Goal: Task Accomplishment & Management: Complete application form

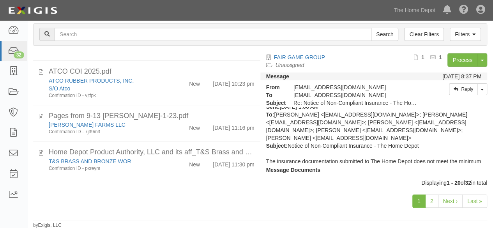
scroll to position [234, 0]
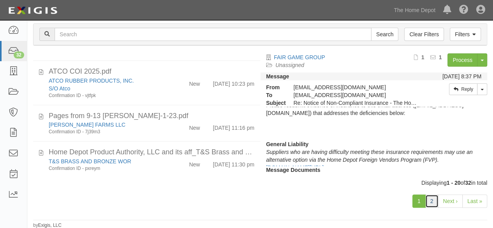
click at [433, 200] on link "2" at bounding box center [431, 200] width 13 height 13
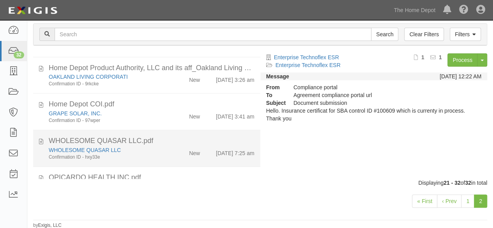
scroll to position [346, 0]
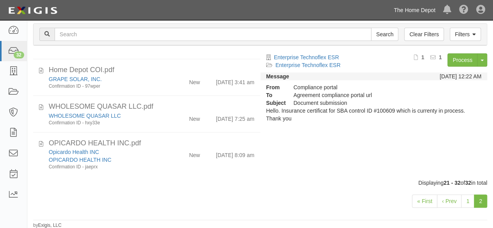
drag, startPoint x: 415, startPoint y: 11, endPoint x: 412, endPoint y: 14, distance: 4.1
click at [415, 11] on link "The Home Depot" at bounding box center [413, 10] width 49 height 16
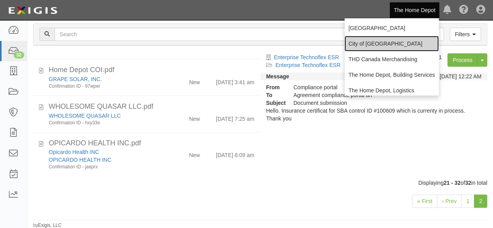
click at [385, 45] on link "City of [GEOGRAPHIC_DATA]" at bounding box center [391, 44] width 94 height 16
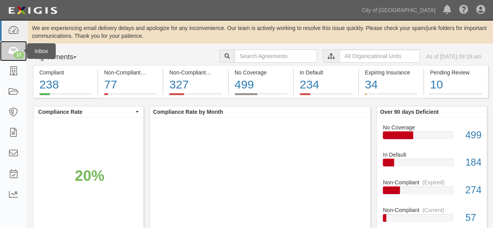
click at [14, 53] on div "17" at bounding box center [19, 54] width 11 height 7
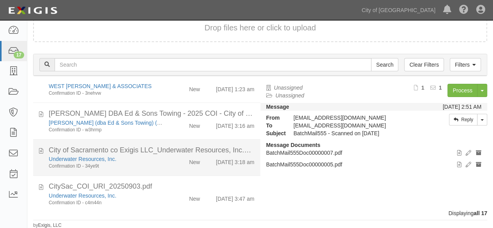
scroll to position [462, 0]
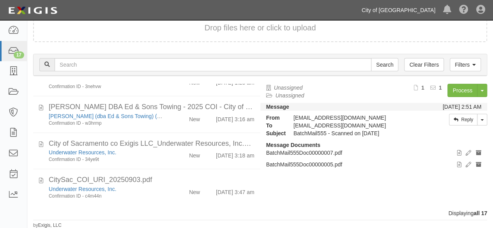
click at [410, 9] on link "City of [GEOGRAPHIC_DATA]" at bounding box center [397, 10] width 81 height 16
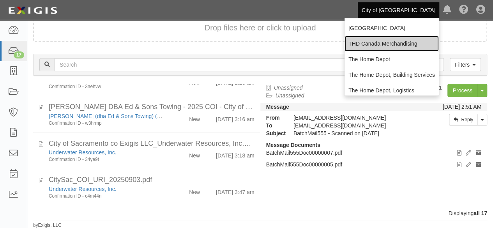
click at [367, 37] on link "THD Canada Merchandising" at bounding box center [391, 44] width 94 height 16
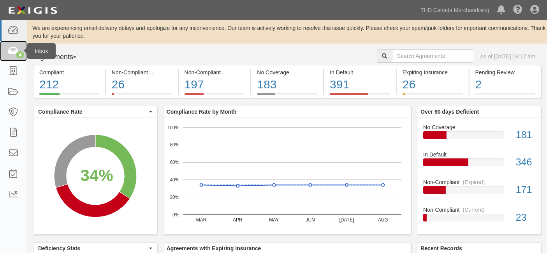
click at [16, 51] on icon at bounding box center [13, 51] width 11 height 9
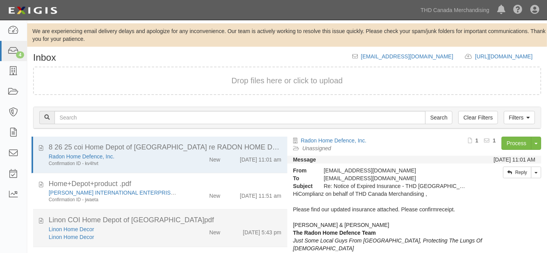
scroll to position [41, 0]
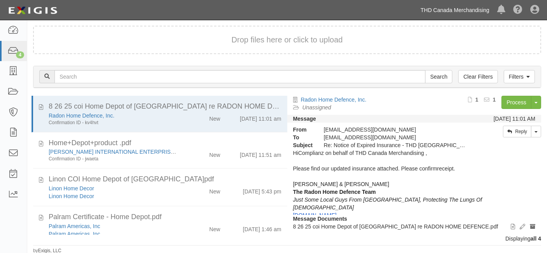
drag, startPoint x: 454, startPoint y: 9, endPoint x: 452, endPoint y: 18, distance: 9.1
click at [453, 8] on link "THD Canada Merchandising" at bounding box center [455, 10] width 77 height 16
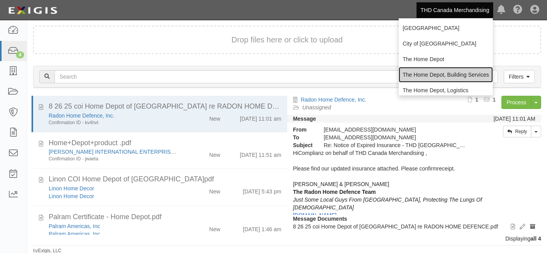
click at [429, 77] on link "The Home Depot, Building Services" at bounding box center [446, 75] width 94 height 16
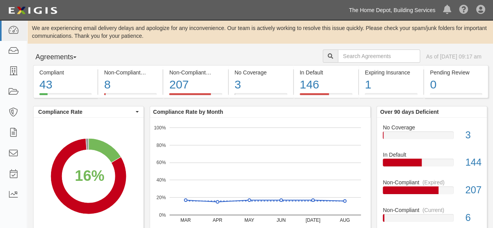
click at [392, 10] on link "The Home Depot, Building Services" at bounding box center [392, 10] width 94 height 16
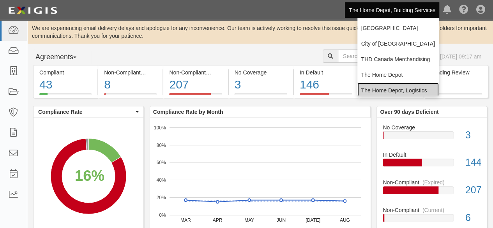
click at [390, 90] on link "The Home Depot, Logistics" at bounding box center [397, 91] width 81 height 16
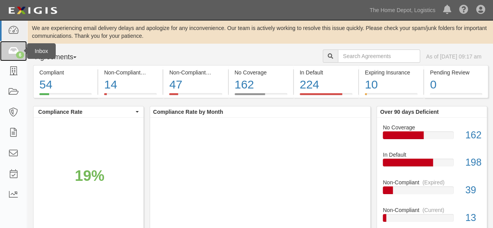
click at [19, 51] on div "6" at bounding box center [20, 54] width 8 height 7
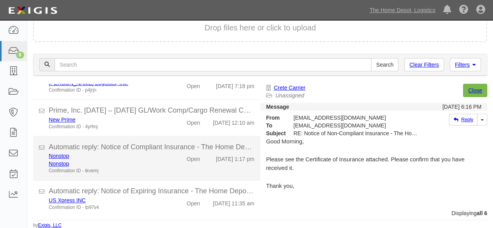
scroll to position [108, 0]
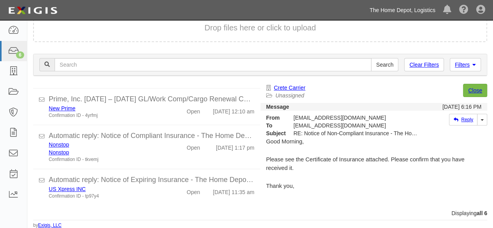
click at [399, 10] on link "The Home Depot, Logistics" at bounding box center [402, 10] width 74 height 16
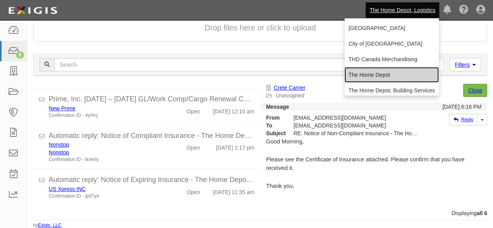
click at [362, 72] on link "The Home Depot" at bounding box center [391, 75] width 94 height 16
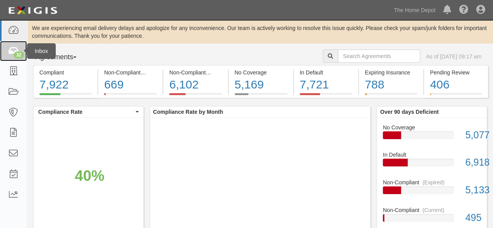
click at [15, 52] on div "32" at bounding box center [19, 54] width 11 height 7
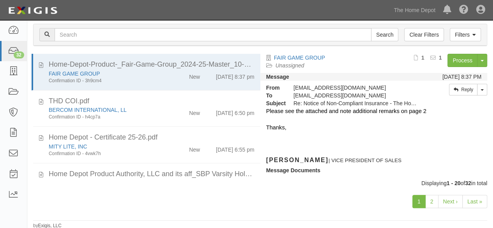
scroll to position [83, 0]
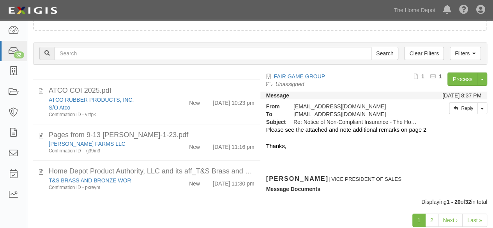
scroll to position [83, 0]
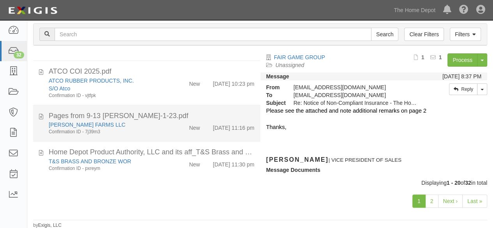
drag, startPoint x: 150, startPoint y: 128, endPoint x: 154, endPoint y: 124, distance: 5.5
click at [150, 128] on div "Confirmation ID - 7j39m3" at bounding box center [106, 131] width 115 height 7
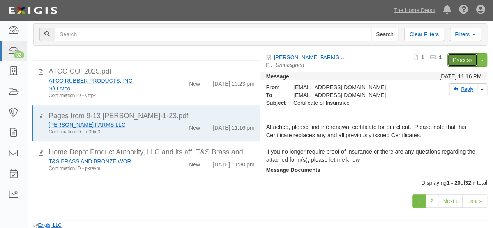
click at [456, 60] on link "Process" at bounding box center [462, 59] width 30 height 13
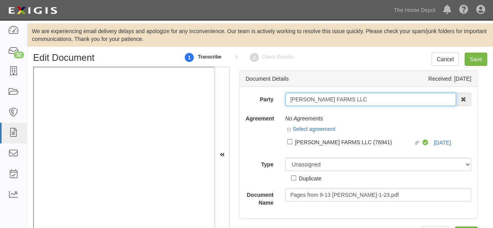
click at [352, 105] on input "MCKENZIE FARMS LLC" at bounding box center [370, 99] width 171 height 13
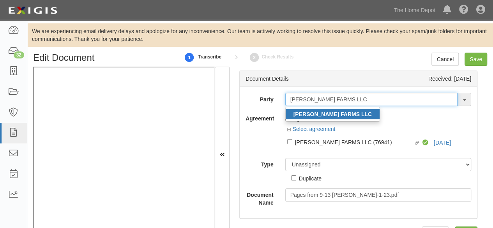
type input "MCKENZIE FARMS LLC"
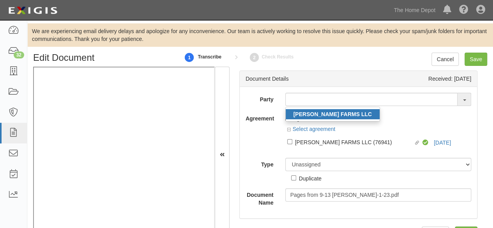
drag, startPoint x: 339, startPoint y: 114, endPoint x: 325, endPoint y: 100, distance: 19.5
click at [339, 114] on strong "MCKENZIE FARMS LLC" at bounding box center [332, 114] width 78 height 6
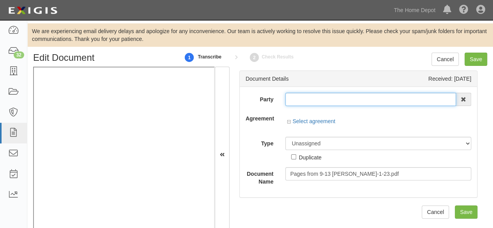
type input "MCKENZIE FARMS LLC"
click at [325, 100] on input "MCKENZIE FARMS LLC" at bounding box center [370, 99] width 171 height 13
click at [325, 100] on input "[PERSON_NAME] FARMS LLC" at bounding box center [370, 99] width 171 height 13
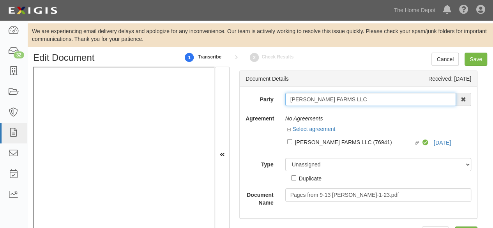
click at [325, 100] on input "[PERSON_NAME] FARMS LLC" at bounding box center [370, 99] width 171 height 13
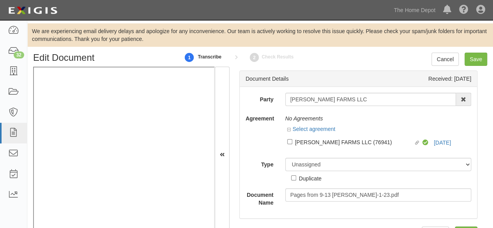
click at [320, 142] on div "MCKENZIE FARMS LLC (76941)" at bounding box center [354, 141] width 119 height 9
click at [292, 142] on input "Linked agreement MCKENZIE FARMS LLC (76941) Linked agreement" at bounding box center [289, 141] width 5 height 5
checkbox input "true"
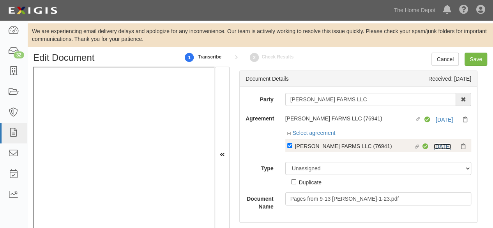
click at [435, 146] on link "9/13/25" at bounding box center [441, 146] width 17 height 6
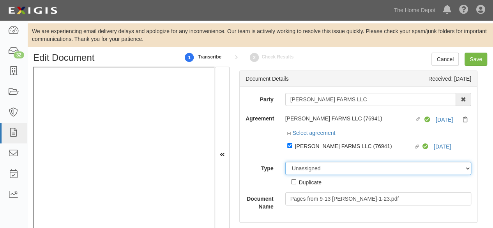
click at [325, 165] on select "Unassigned Binder Cancellation Notice Certificate Contract Endorsement Insuranc…" at bounding box center [378, 168] width 186 height 13
select select "CertificateDetail"
click at [285, 162] on select "Unassigned Binder Cancellation Notice Certificate Contract Endorsement Insuranc…" at bounding box center [378, 168] width 186 height 13
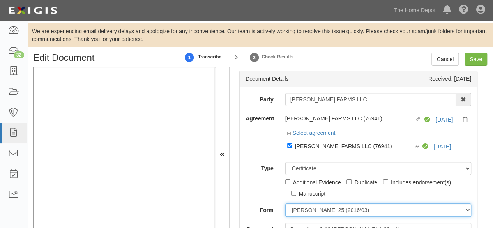
click at [306, 211] on select "[PERSON_NAME] 25 (2016/03) [PERSON_NAME] 101 [PERSON_NAME] 855 NY (2014/05) Gen…" at bounding box center [378, 209] width 186 height 13
select select "GeneralFormDetail"
click at [285, 203] on select "[PERSON_NAME] 25 (2016/03) [PERSON_NAME] 101 [PERSON_NAME] 855 NY (2014/05) Gen…" at bounding box center [378, 209] width 186 height 13
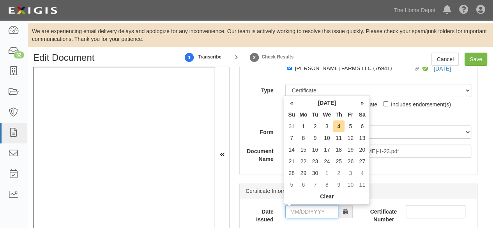
click at [304, 211] on input "Date Issued" at bounding box center [311, 211] width 53 height 13
click at [315, 126] on td "2" at bounding box center [315, 126] width 12 height 12
type input "[DATE]"
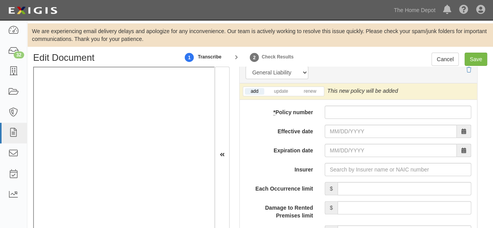
scroll to position [662, 0]
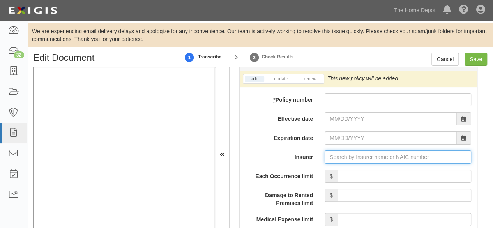
click at [346, 159] on input "Insurer" at bounding box center [397, 156] width 146 height 13
paste input "24082"
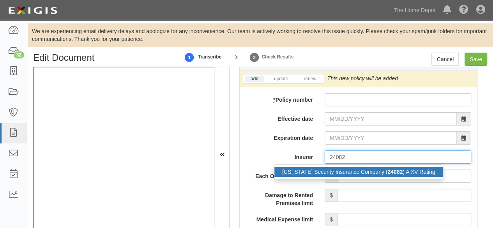
click at [335, 171] on div "Ohio Security Insurance Company ( 24082 ) A XV Rating" at bounding box center [358, 172] width 168 height 10
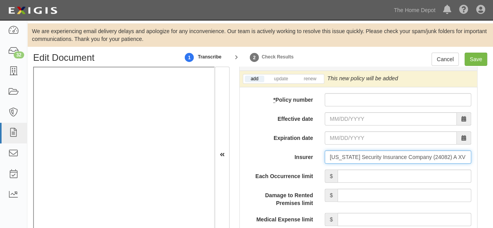
type input "Ohio Security Insurance Company (24082) A XV Rating"
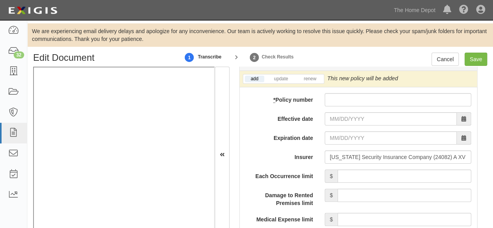
drag, startPoint x: 332, startPoint y: 89, endPoint x: 332, endPoint y: 94, distance: 4.7
paste input "FMS65199032"
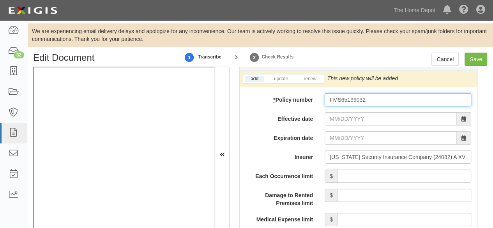
drag, startPoint x: 331, startPoint y: 95, endPoint x: 336, endPoint y: 102, distance: 7.6
click at [331, 95] on input "FMS65199032" at bounding box center [397, 99] width 146 height 13
type input "FMS65199032"
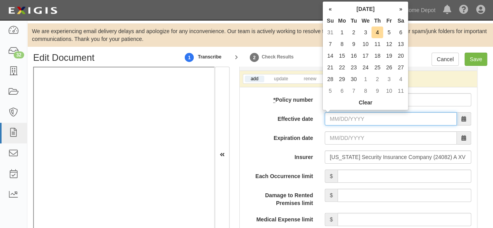
click at [334, 120] on input "Effective date" at bounding box center [390, 118] width 132 height 13
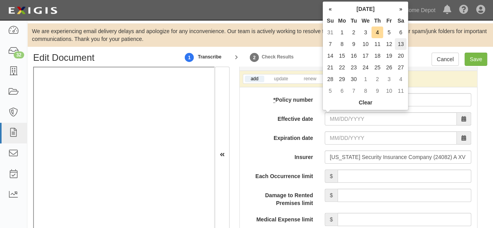
click at [402, 42] on td "13" at bounding box center [400, 44] width 12 height 12
type input "09/13/2025"
type input "09/13/2026"
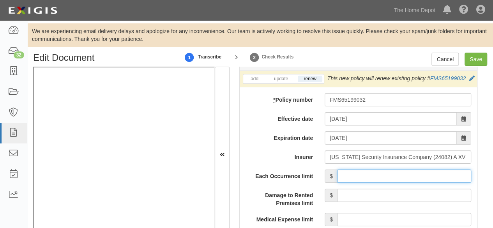
drag, startPoint x: 361, startPoint y: 182, endPoint x: 363, endPoint y: 176, distance: 6.3
click at [361, 182] on input "Each Occurrence limit" at bounding box center [404, 175] width 134 height 13
type input "1,000,000"
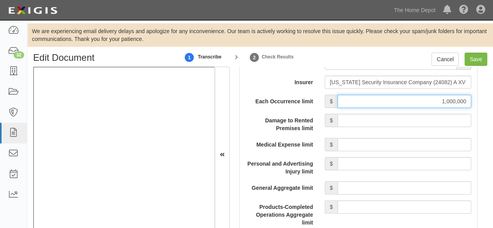
scroll to position [740, 0]
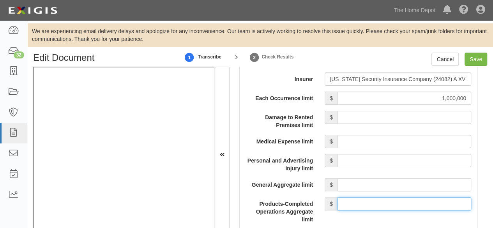
click at [374, 204] on input "Products-Completed Operations Aggregate limit" at bounding box center [404, 203] width 134 height 13
type input "2,000,000"
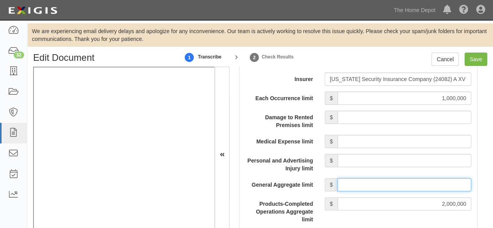
click at [374, 191] on input "General Aggregate limit" at bounding box center [404, 184] width 134 height 13
type input "2,000,000"
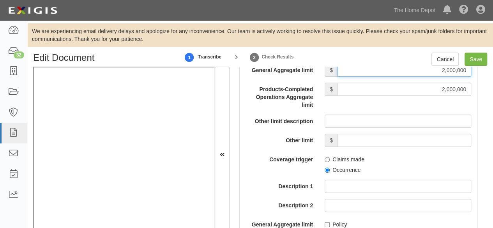
scroll to position [857, 0]
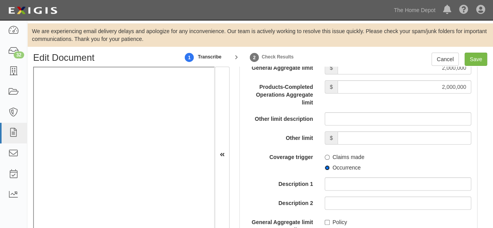
click at [327, 170] on input "Occurrence" at bounding box center [326, 167] width 5 height 5
radio input "true"
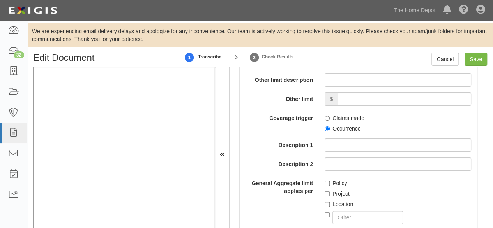
click at [324, 187] on label "Policy" at bounding box center [335, 183] width 22 height 8
click at [324, 186] on input "Policy" at bounding box center [326, 183] width 5 height 5
checkbox input "true"
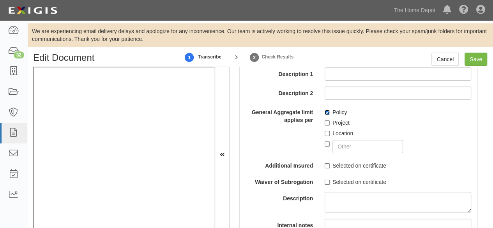
scroll to position [973, 0]
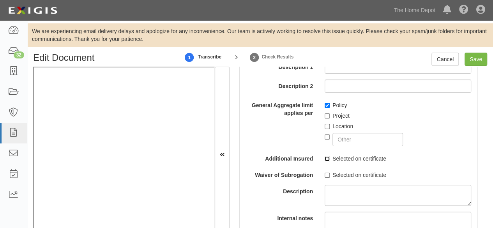
click at [326, 161] on input "Selected on certificate" at bounding box center [326, 158] width 5 height 5
checkbox input "true"
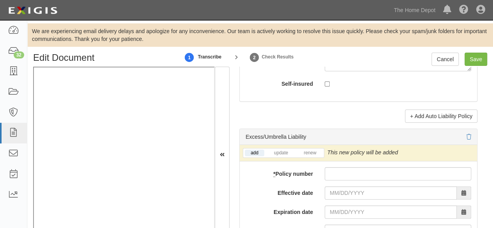
scroll to position [1674, 0]
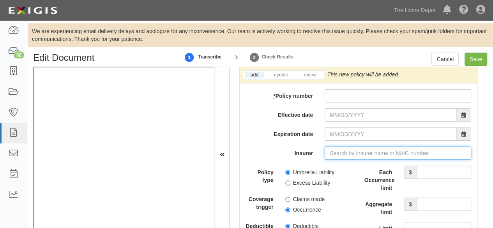
click at [345, 155] on input "Insurer" at bounding box center [397, 152] width 146 height 13
paste input "24074"
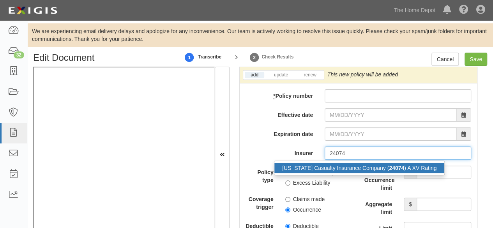
click at [336, 173] on div "Ohio Casualty Insurance Company ( 24074 ) A XV Rating" at bounding box center [359, 168] width 170 height 10
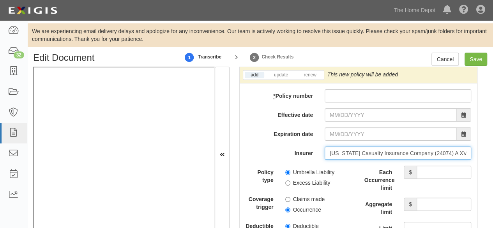
type input "Ohio Casualty Insurance Company (24074) A XV Rating"
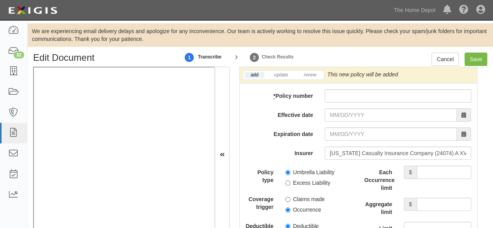
drag, startPoint x: 315, startPoint y: 98, endPoint x: 333, endPoint y: 98, distance: 17.9
click at [321, 98] on div "* Policy number" at bounding box center [357, 95] width 237 height 13
click at [333, 98] on input "* Policy number" at bounding box center [397, 95] width 146 height 13
paste input "ESO65199032"
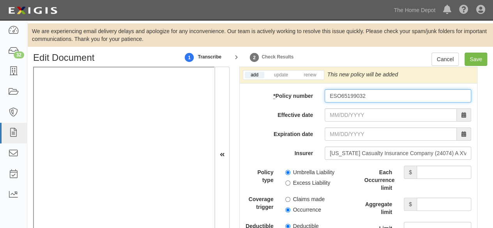
type input "ESO65199032"
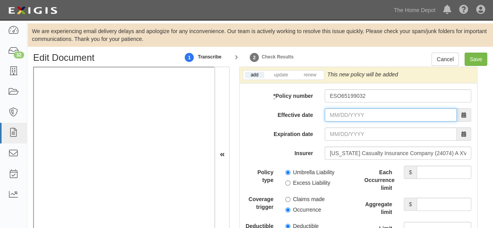
click at [330, 118] on input "Effective date" at bounding box center [390, 114] width 132 height 13
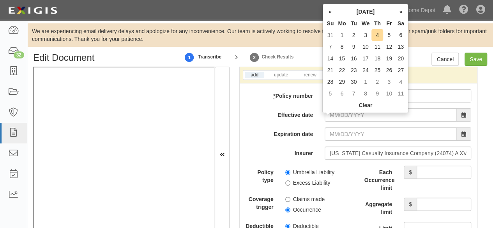
drag, startPoint x: 401, startPoint y: 48, endPoint x: 398, endPoint y: 52, distance: 5.1
click at [401, 47] on td "13" at bounding box center [400, 47] width 12 height 12
type input "09/13/2025"
type input "09/13/2026"
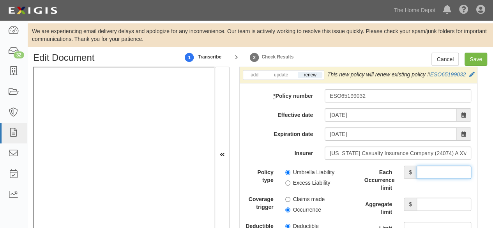
click at [438, 179] on input "Each Occurrence limit" at bounding box center [443, 171] width 55 height 13
type input "5,000,000"
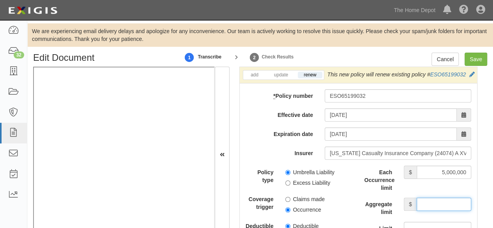
drag, startPoint x: 436, startPoint y: 216, endPoint x: 435, endPoint y: 212, distance: 4.1
click at [435, 211] on input "Aggregate limit" at bounding box center [443, 203] width 55 height 13
type input "5,000,000"
click at [283, 186] on div "Umbrella Liability Excess Liability" at bounding box center [318, 175] width 79 height 21
click at [286, 186] on label "Excess Liability" at bounding box center [307, 183] width 45 height 8
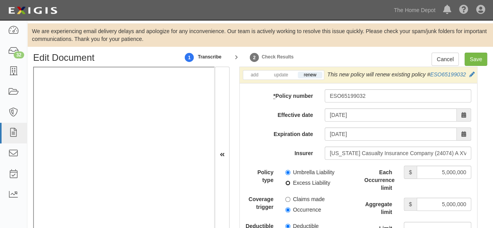
click at [286, 185] on input "Excess Liability" at bounding box center [287, 182] width 5 height 5
radio input "true"
click at [285, 212] on input "Occurrence" at bounding box center [287, 209] width 5 height 5
radio input "true"
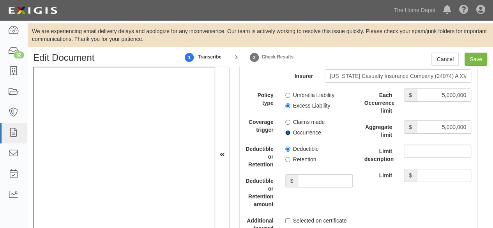
scroll to position [1752, 0]
click at [476, 60] on input "Save" at bounding box center [475, 59] width 23 height 13
type input "1000000"
type input "2000000"
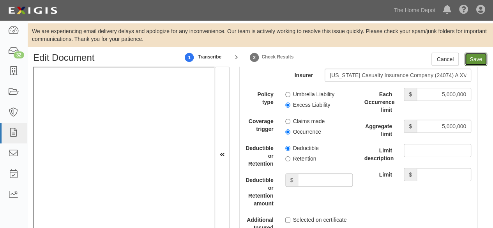
type input "5000000"
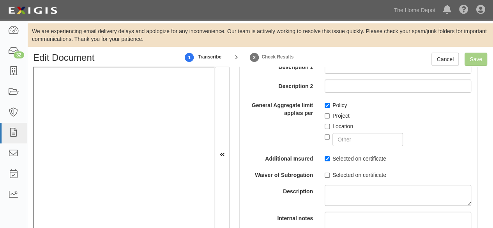
scroll to position [662, 0]
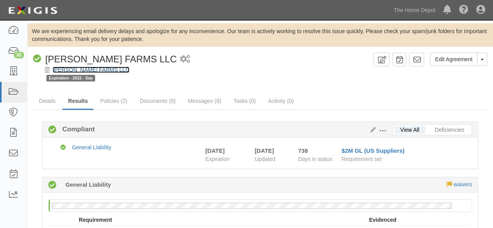
click at [96, 70] on link "[PERSON_NAME] FARMS LLC" at bounding box center [91, 70] width 77 height 6
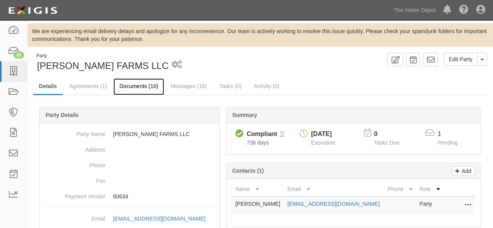
click at [131, 86] on link "Documents (10)" at bounding box center [138, 86] width 51 height 17
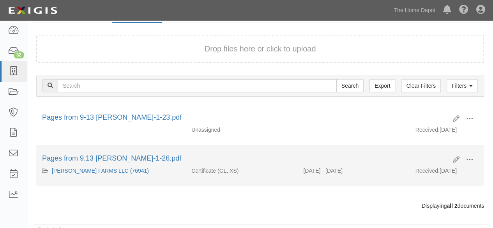
scroll to position [76, 0]
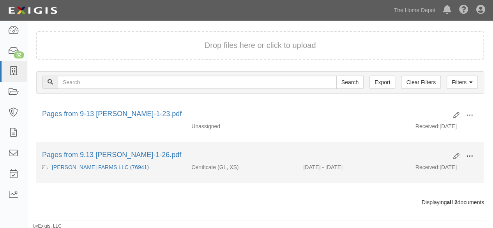
click at [470, 156] on span at bounding box center [469, 156] width 7 height 7
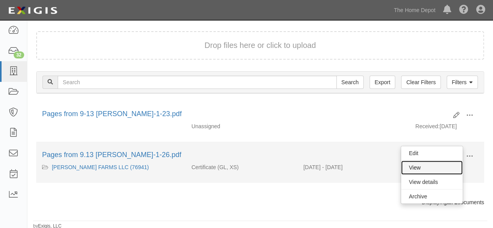
click at [439, 165] on link "View" at bounding box center [432, 167] width 62 height 14
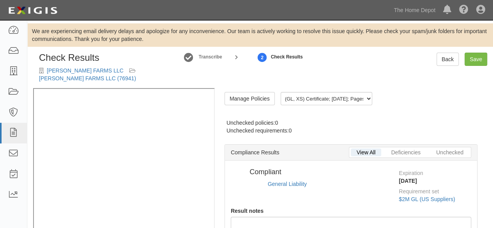
radio input "true"
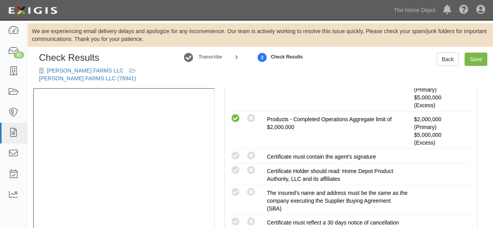
scroll to position [273, 0]
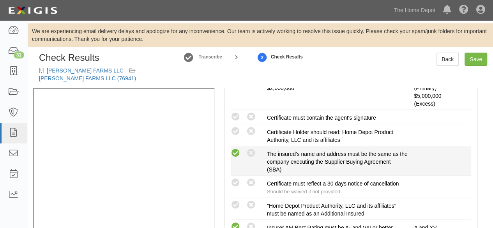
click at [237, 151] on icon at bounding box center [235, 153] width 10 height 10
radio input "true"
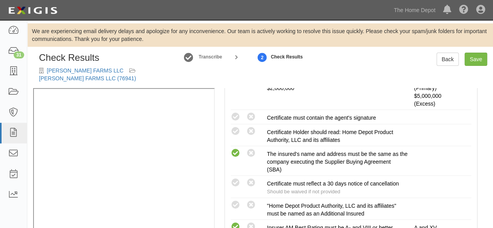
scroll to position [42, 0]
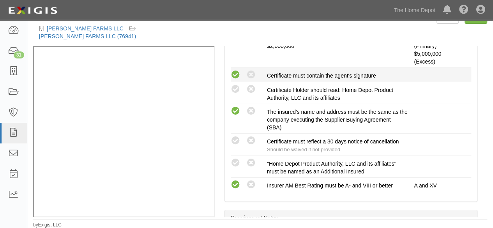
click at [237, 73] on icon at bounding box center [235, 75] width 10 height 10
radio input "true"
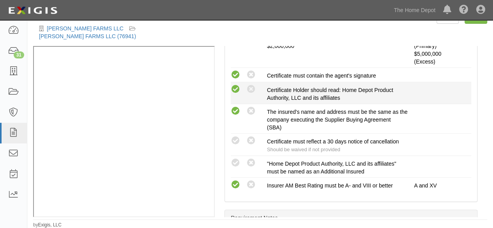
click at [237, 90] on icon at bounding box center [235, 89] width 10 height 10
radio input "true"
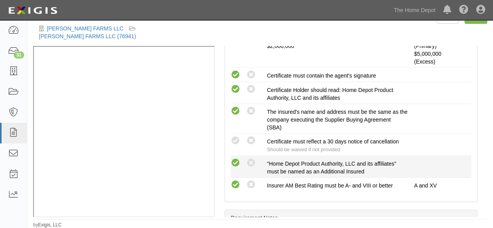
click at [237, 158] on icon at bounding box center [235, 163] width 10 height 10
radio input "true"
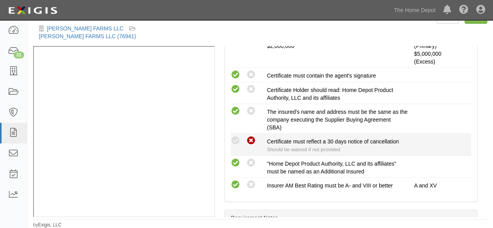
click at [253, 137] on icon at bounding box center [251, 141] width 10 height 10
radio input "true"
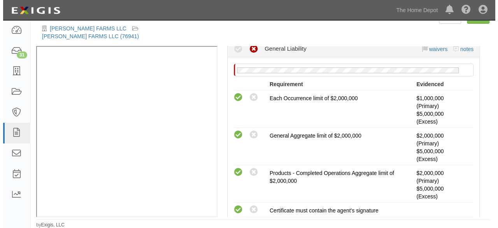
scroll to position [39, 0]
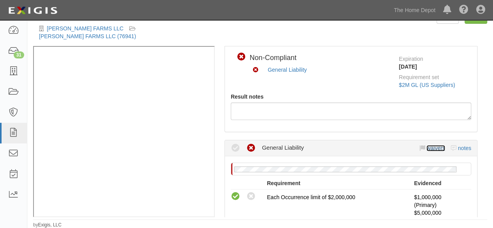
click at [428, 148] on link "waivers" at bounding box center [435, 148] width 18 height 6
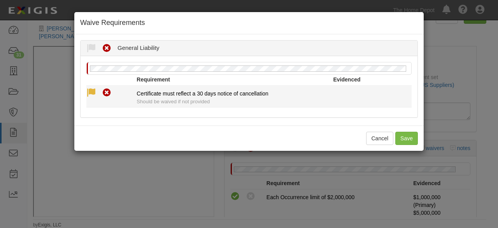
click at [91, 94] on icon at bounding box center [91, 93] width 10 height 10
radio input "true"
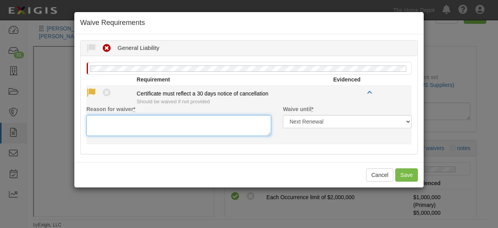
click at [100, 125] on textarea "Reason for waiver *" at bounding box center [178, 125] width 185 height 21
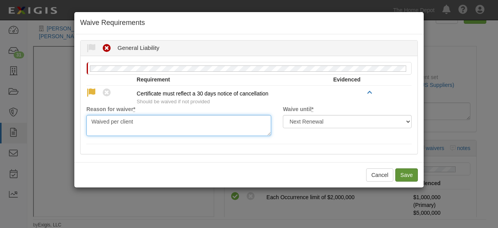
type textarea "Waived per client"
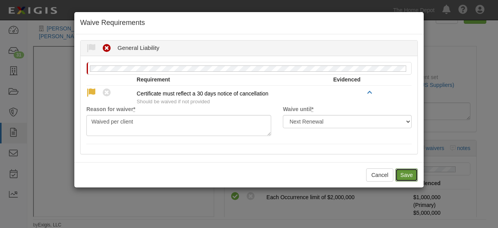
click at [412, 173] on button "Save" at bounding box center [407, 174] width 23 height 13
radio input "true"
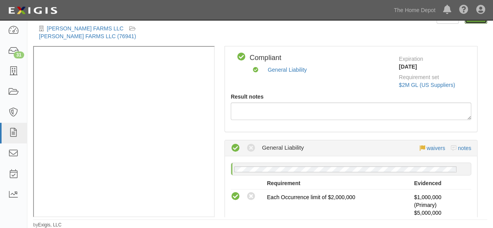
click at [468, 21] on link "Save" at bounding box center [475, 17] width 23 height 13
radio input "true"
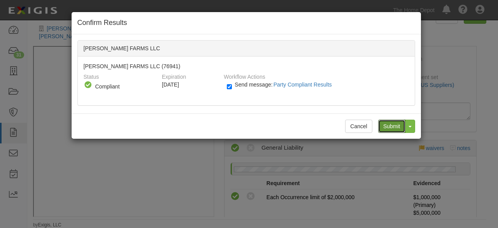
click at [396, 129] on input "Submit" at bounding box center [391, 126] width 27 height 13
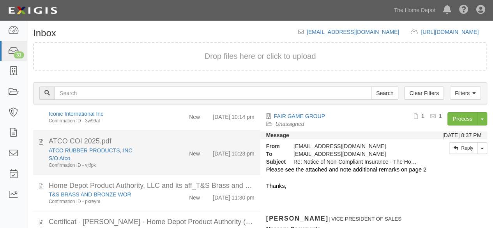
scroll to position [644, 0]
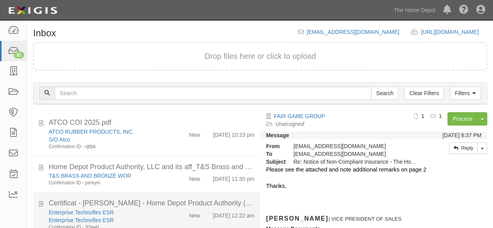
drag, startPoint x: 165, startPoint y: 214, endPoint x: 180, endPoint y: 208, distance: 16.3
click at [165, 213] on div "Enterprise Technoflex ESR Enterprise Technoflex ESR Confirmation ID - 3j3eeh" at bounding box center [106, 219] width 127 height 22
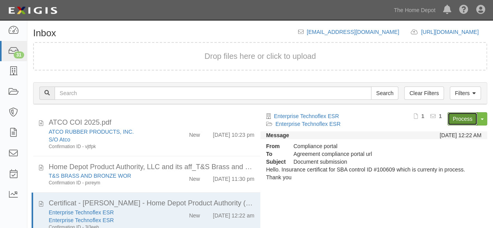
click at [454, 120] on link "Process" at bounding box center [462, 118] width 30 height 13
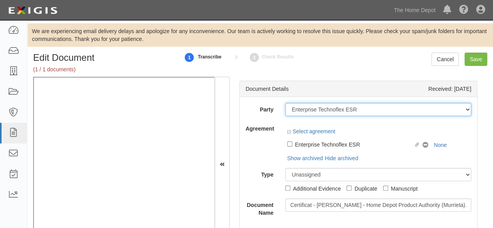
drag, startPoint x: 366, startPoint y: 110, endPoint x: 361, endPoint y: 120, distance: 10.3
click at [366, 111] on select "1000576868 Ontario Inc. 10 STRAWBERRY STREET 115282 CANADA LTEE 11947907 Canada…" at bounding box center [378, 109] width 186 height 13
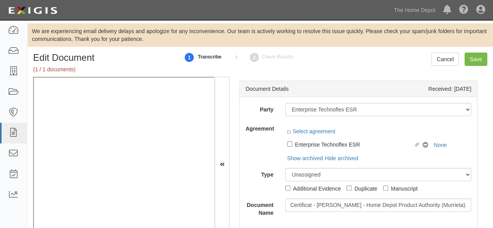
drag, startPoint x: 361, startPoint y: 120, endPoint x: 361, endPoint y: 109, distance: 10.9
click at [361, 120] on div "Party 1000576868 Ontario Inc. 10 STRAWBERRY STREET 115282 CANADA LTEE 11947907 …" at bounding box center [357, 160] width 225 height 114
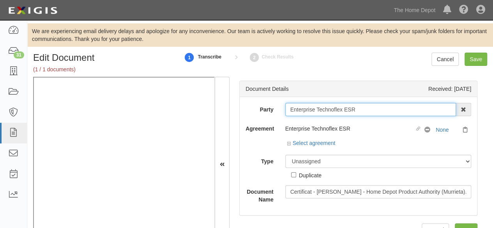
click at [371, 104] on input "Enterprise Technoflex ESR" at bounding box center [370, 109] width 171 height 13
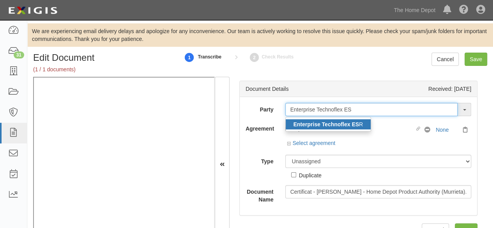
type input "Enterprise Technoflex ES"
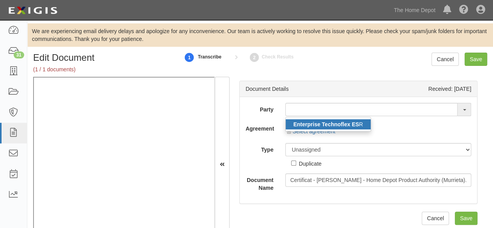
click at [349, 125] on strong "Enterprise Technoflex ES" at bounding box center [326, 124] width 66 height 6
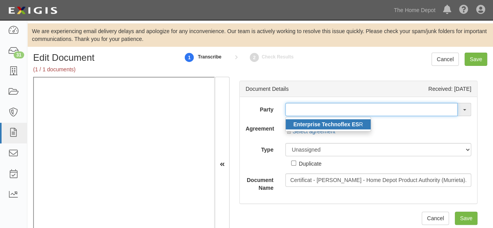
type input "Enterprise Technoflex ESR"
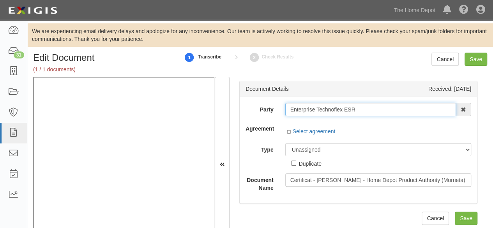
click at [313, 109] on input "Enterprise Technoflex ESR" at bounding box center [370, 109] width 171 height 13
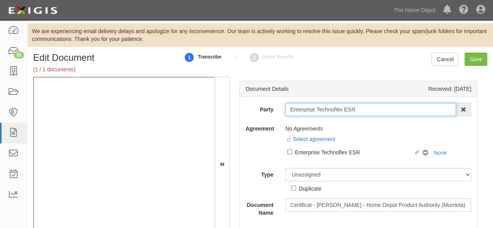
click at [313, 109] on input "Enterprise Technoflex ESR" at bounding box center [370, 109] width 171 height 13
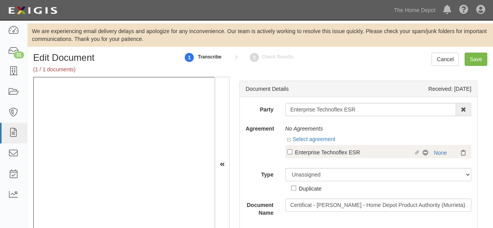
click at [343, 153] on div "Enterprise Technoflex ESR" at bounding box center [354, 152] width 119 height 9
click at [292, 153] on input "Linked agreement Enterprise Technoflex ESR Linked agreement" at bounding box center [289, 151] width 5 height 5
checkbox input "true"
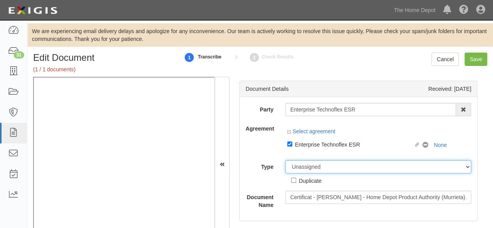
click at [309, 169] on div "Party Enterprise Technoflex ESR Enterprise Technoflex ES R 1000576868 Ontario I…" at bounding box center [357, 156] width 225 height 106
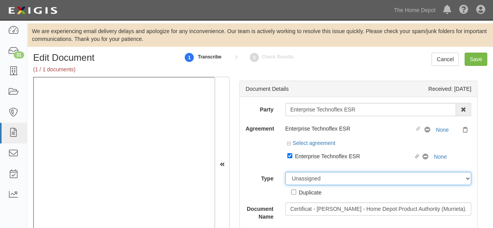
select select "CertificateDetail"
click at [285, 172] on select "Unassigned Binder Cancellation Notice Certificate Contract Endorsement Insuranc…" at bounding box center [378, 178] width 186 height 13
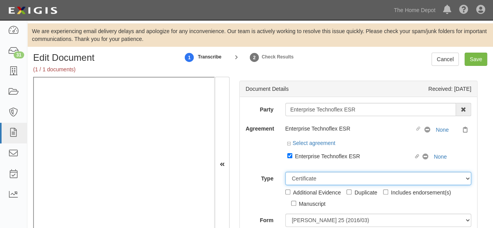
scroll to position [117, 0]
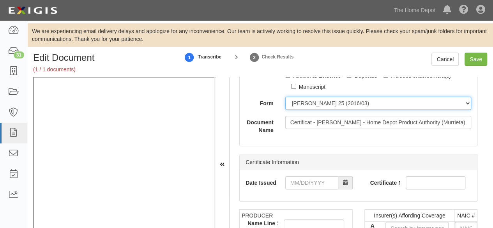
click at [304, 104] on select "ACORD 25 (2016/03) ACORD 101 ACORD 855 NY (2014/05) General" at bounding box center [378, 103] width 186 height 13
select select "GeneralFormDetail"
click at [285, 97] on select "[PERSON_NAME] 25 (2016/03) [PERSON_NAME] 101 [PERSON_NAME] 855 NY (2014/05) Gen…" at bounding box center [378, 103] width 186 height 13
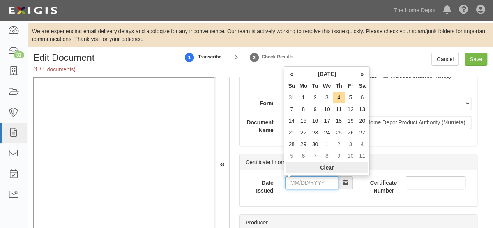
drag, startPoint x: 290, startPoint y: 180, endPoint x: 298, endPoint y: 163, distance: 18.5
click at [290, 180] on input "Date Issued" at bounding box center [311, 182] width 53 height 13
drag, startPoint x: 290, startPoint y: 109, endPoint x: 297, endPoint y: 157, distance: 48.4
click at [291, 109] on td "7" at bounding box center [291, 109] width 12 height 12
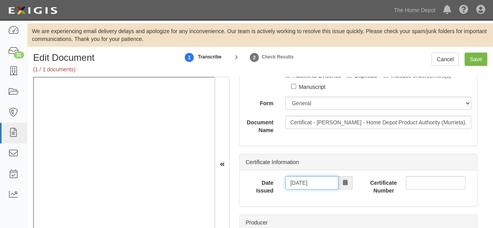
drag, startPoint x: 291, startPoint y: 183, endPoint x: 292, endPoint y: 175, distance: 7.9
click at [292, 175] on div "Date Issued 09/07/2025 Certificate Number" at bounding box center [357, 188] width 237 height 36
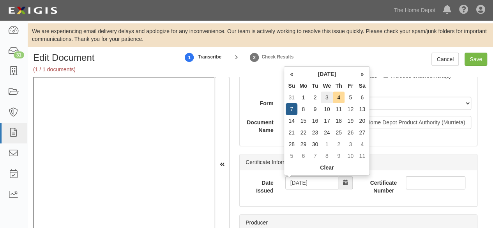
click at [327, 96] on td "3" at bounding box center [326, 97] width 12 height 12
type input "09/03/2025"
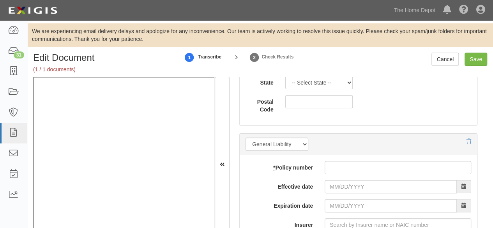
scroll to position [662, 0]
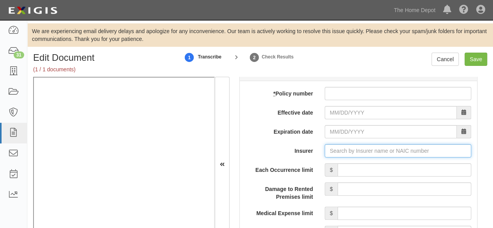
click at [340, 150] on input "Insurer" at bounding box center [397, 150] width 146 height 13
paste input "Aviva"
type input "Aviva Insurance Company of Canada (0) NR Rating"
type input "Aviva"
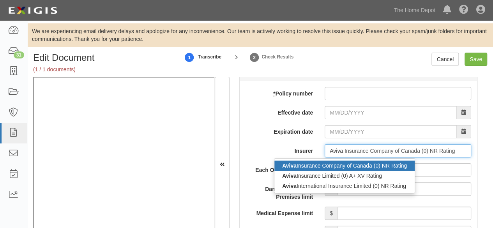
click at [334, 165] on div "Aviva Insurance Company of Canada (0) NR Rating" at bounding box center [344, 165] width 140 height 10
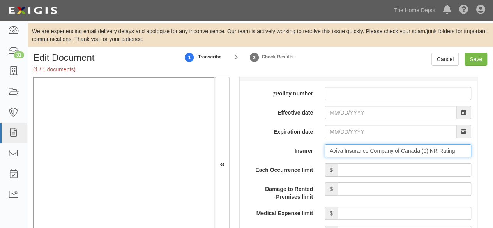
type input "Aviva Insurance Company of Canada (0) NR Rating"
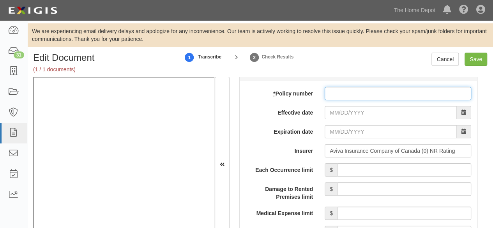
click at [334, 88] on input "* Policy number" at bounding box center [397, 93] width 146 height 13
paste input "SUM-CGL27064-"
type input "SUM-CGL27064-"
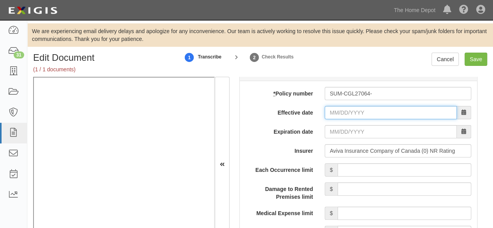
click at [338, 111] on input "Effective date" at bounding box center [390, 112] width 132 height 13
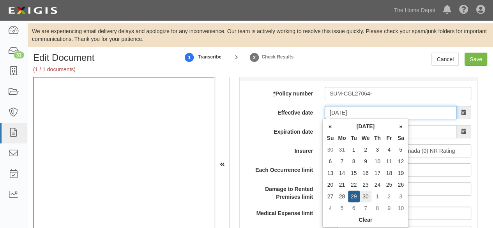
type input "04/30/2025"
type input "04/30/2026"
click at [367, 195] on td "30" at bounding box center [365, 196] width 12 height 12
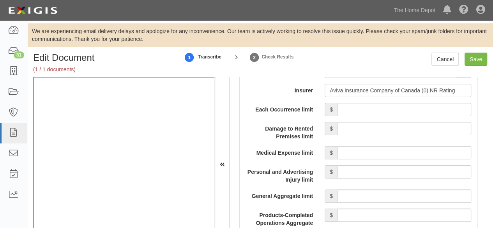
scroll to position [740, 0]
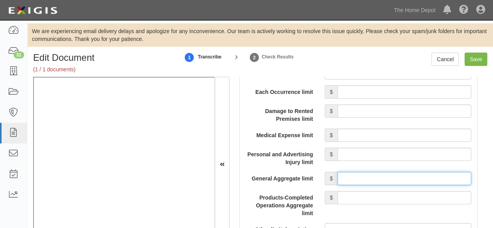
drag, startPoint x: 372, startPoint y: 176, endPoint x: 373, endPoint y: 172, distance: 4.0
click at [372, 176] on input "General Aggregate limit" at bounding box center [404, 178] width 134 height 13
type input "2,000,000"
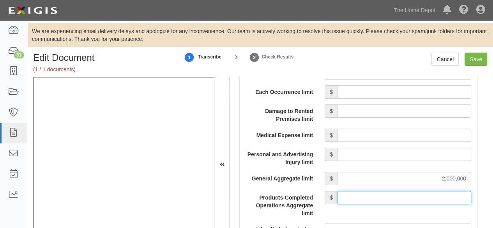
drag, startPoint x: 418, startPoint y: 195, endPoint x: 415, endPoint y: 191, distance: 5.6
click at [418, 195] on input "Products-Completed Operations Aggregate limit" at bounding box center [404, 197] width 134 height 13
type input "2,000,000"
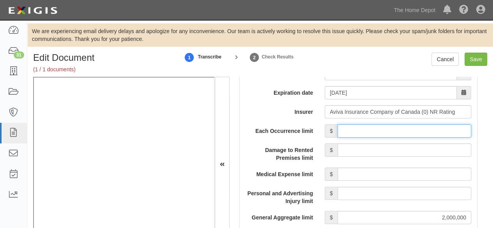
drag, startPoint x: 374, startPoint y: 130, endPoint x: 375, endPoint y: 120, distance: 10.2
click at [374, 130] on input "Each Occurrence limit" at bounding box center [404, 130] width 134 height 13
type input "2,000,000"
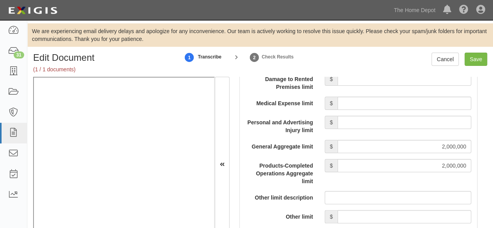
scroll to position [818, 0]
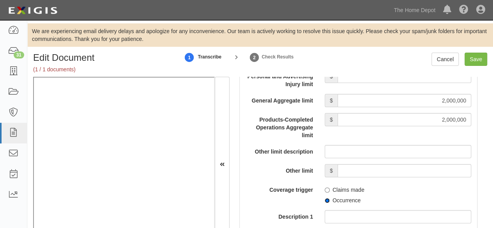
click at [324, 200] on input "Occurrence" at bounding box center [326, 200] width 5 height 5
radio input "true"
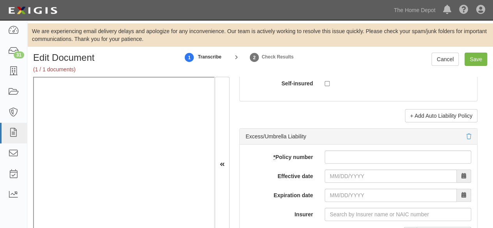
scroll to position [1596, 0]
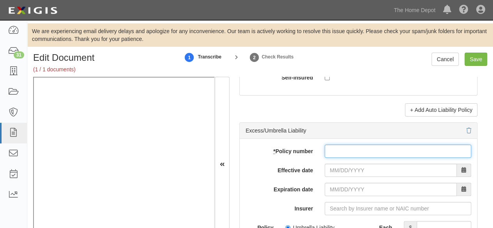
drag, startPoint x: 346, startPoint y: 147, endPoint x: 344, endPoint y: 156, distance: 9.5
click at [346, 147] on input "* Policy number" at bounding box center [397, 150] width 146 height 13
paste input "SUM-EXC27065-"
type input "SUM-EXC27065-"
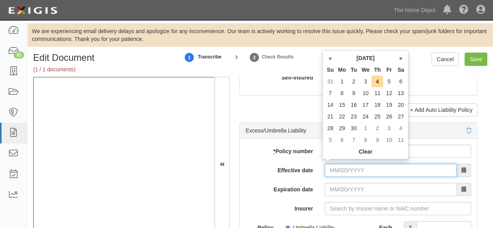
click at [338, 166] on input "Effective date" at bounding box center [390, 170] width 132 height 13
type input "04/30/2025"
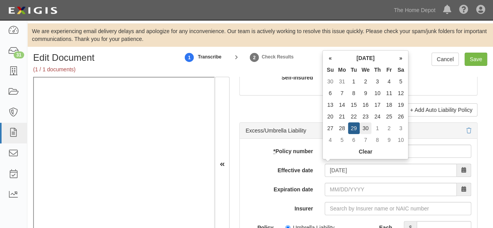
type input "04/30/2026"
click at [364, 129] on td "30" at bounding box center [365, 128] width 12 height 12
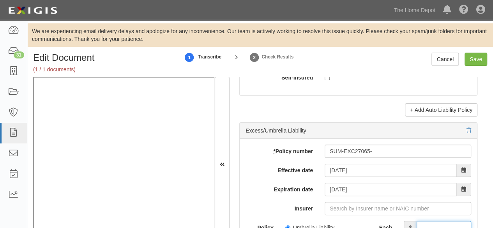
click at [434, 222] on input "Each Occurrence limit" at bounding box center [443, 227] width 55 height 13
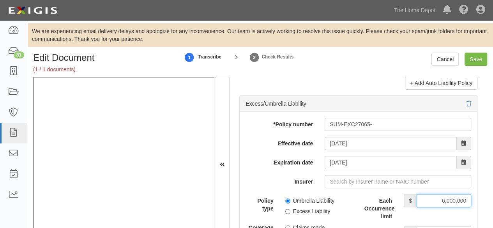
scroll to position [1635, 0]
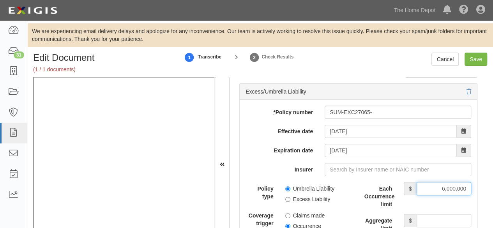
type input "6,000,000"
click at [445, 216] on input "Aggregate limit" at bounding box center [443, 220] width 55 height 13
type input "6,000,000"
click at [285, 186] on input "Umbrella Liability" at bounding box center [287, 188] width 5 height 5
radio input "true"
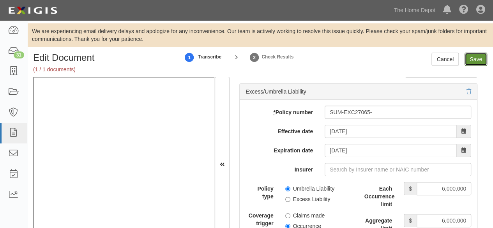
drag, startPoint x: 474, startPoint y: 60, endPoint x: 466, endPoint y: 69, distance: 11.6
click at [474, 61] on input "Save" at bounding box center [475, 59] width 23 height 13
type input "2000000"
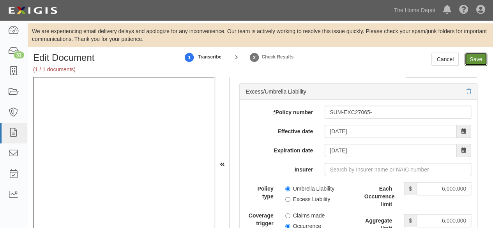
type input "6000000"
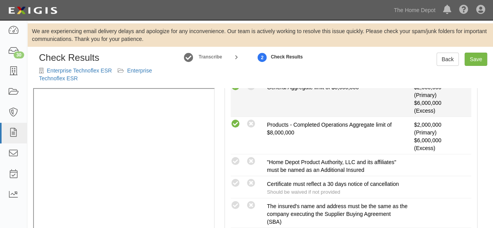
scroll to position [273, 0]
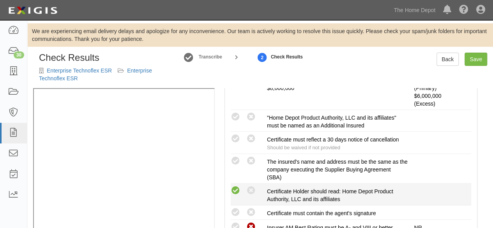
click at [238, 188] on icon at bounding box center [235, 191] width 10 height 10
radio input "true"
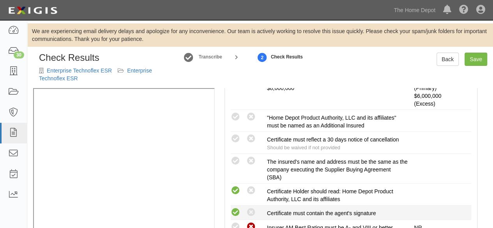
click at [234, 210] on icon at bounding box center [235, 213] width 10 height 10
radio input "true"
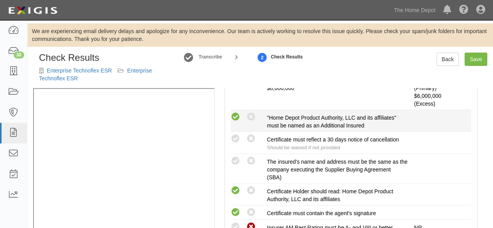
click at [236, 114] on icon at bounding box center [235, 117] width 10 height 10
radio input "true"
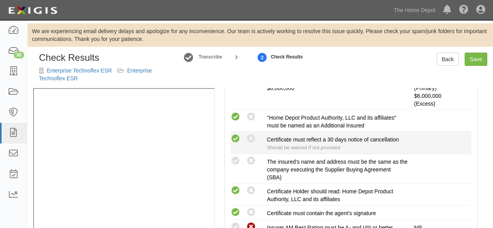
click at [237, 138] on icon at bounding box center [235, 139] width 10 height 10
radio input "true"
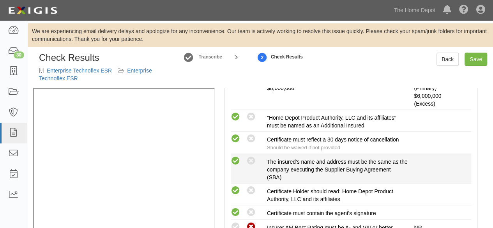
click at [237, 158] on icon at bounding box center [235, 161] width 10 height 10
click at [254, 161] on icon at bounding box center [251, 161] width 10 height 10
radio input "false"
radio input "true"
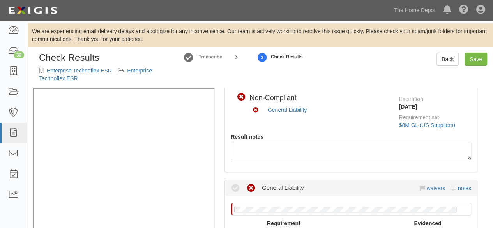
scroll to position [39, 0]
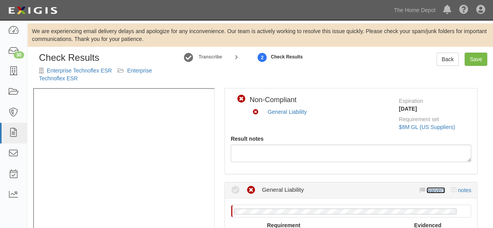
click at [426, 192] on link "waivers" at bounding box center [435, 190] width 18 height 6
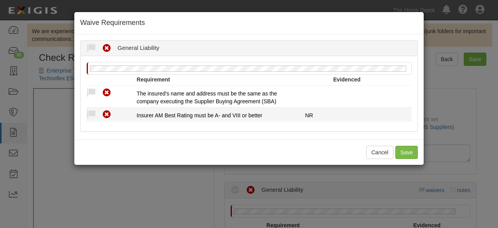
drag, startPoint x: 91, startPoint y: 112, endPoint x: 102, endPoint y: 139, distance: 29.0
click at [92, 113] on icon at bounding box center [91, 115] width 10 height 10
radio input "true"
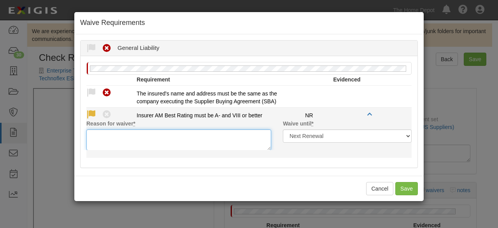
click at [102, 140] on textarea "Reason for waiver *" at bounding box center [178, 139] width 185 height 21
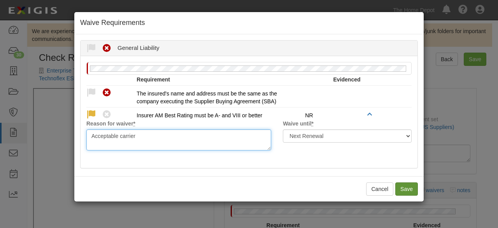
type textarea "Acceptable carrier"
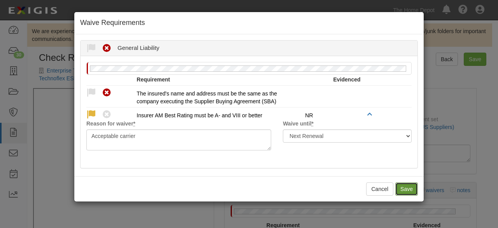
click at [402, 188] on button "Save" at bounding box center [407, 188] width 23 height 13
radio input "true"
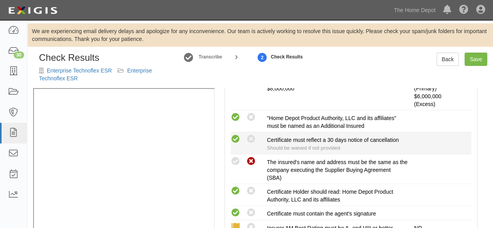
scroll to position [273, 0]
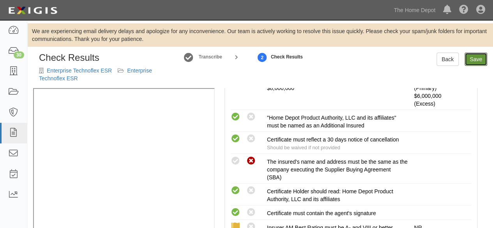
drag, startPoint x: 473, startPoint y: 57, endPoint x: 469, endPoint y: 63, distance: 6.9
click at [473, 57] on link "Save" at bounding box center [475, 59] width 23 height 13
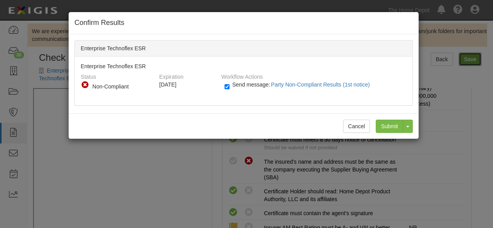
radio input "true"
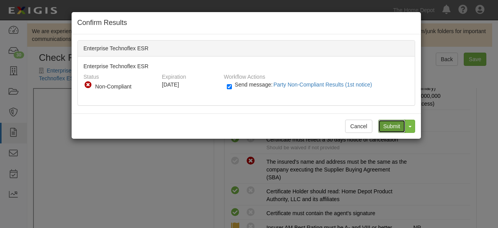
click at [396, 125] on input "Submit" at bounding box center [391, 126] width 27 height 13
click at [98, 195] on div "Confirm Results Enterprise Technoflex ESR Enterprise Technoflex ESR Status Comp…" at bounding box center [249, 114] width 498 height 228
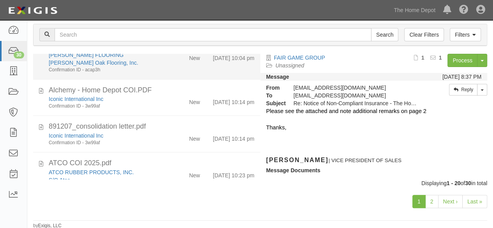
scroll to position [636, 0]
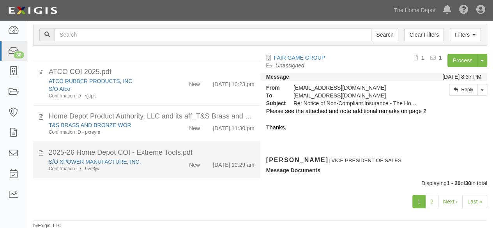
drag, startPoint x: 164, startPoint y: 167, endPoint x: 168, endPoint y: 164, distance: 5.0
click at [165, 167] on div "S/O XPOWER MANUFACTURE, INC. Confirmation ID - 9vn3jw" at bounding box center [106, 165] width 127 height 14
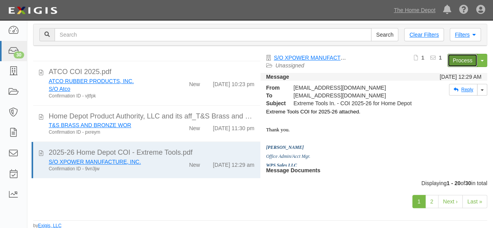
click at [456, 59] on link "Process" at bounding box center [462, 60] width 30 height 13
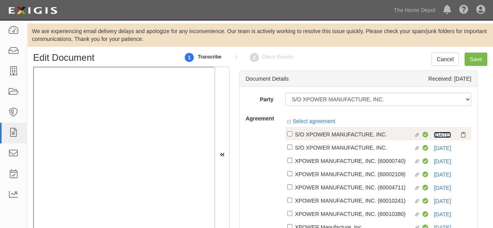
click at [433, 134] on link "[DATE]" at bounding box center [441, 135] width 17 height 6
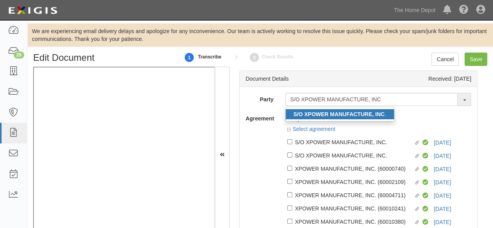
type input "S/O XPOWER MANUFACTURE, INC"
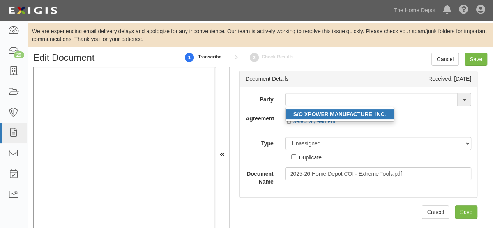
click at [352, 115] on strong "S/O XPOWER MANUFACTURE, INC" at bounding box center [338, 114] width 91 height 6
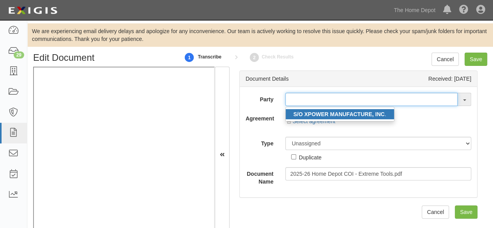
type input "S/O XPOWER MANUFACTURE, INC."
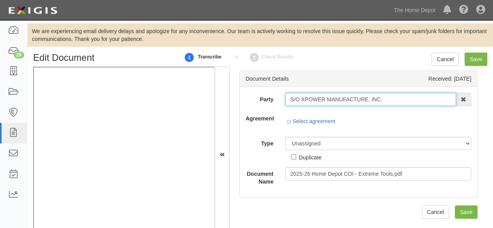
click at [329, 101] on input "S/O XPOWER MANUFACTURE, INC." at bounding box center [370, 99] width 171 height 13
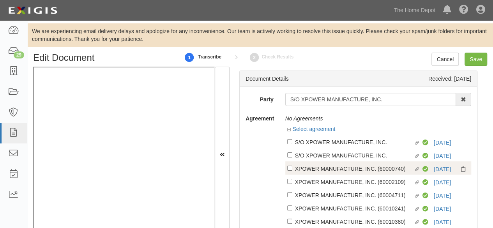
drag, startPoint x: 345, startPoint y: 142, endPoint x: 338, endPoint y: 157, distance: 16.0
click at [345, 142] on div "S/O XPOWER MANUFACTURE, INC." at bounding box center [354, 141] width 119 height 9
click at [292, 142] on input "Linked agreement S/O XPOWER MANUFACTURE, INC. Linked agreement" at bounding box center [289, 141] width 5 height 5
checkbox input "true"
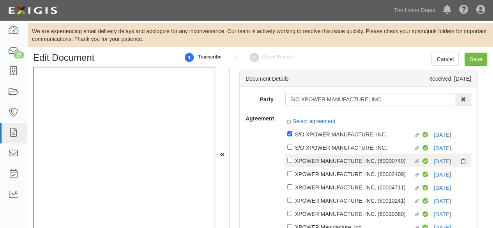
click at [338, 155] on div "Linked agreement XPOWER MANUFACTURE, INC. (60000740) Linked agreement Compliant…" at bounding box center [378, 159] width 186 height 13
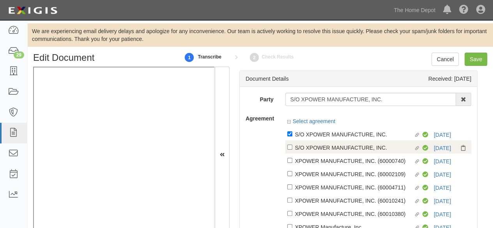
click at [339, 151] on div "S/O XPOWER MANUFACTURE, INC." at bounding box center [354, 147] width 119 height 9
click at [292, 150] on input "Linked agreement S/O XPOWER MANUFACTURE, INC. Linked agreement" at bounding box center [289, 146] width 5 height 5
checkbox input "true"
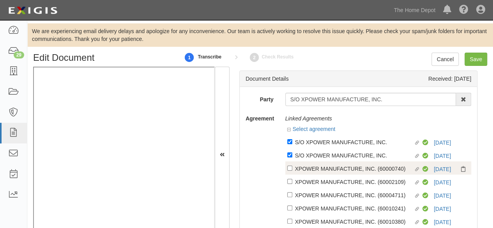
click at [330, 167] on div "XPOWER MANUFACTURE, INC. (60000740)" at bounding box center [354, 168] width 119 height 9
click at [292, 167] on input "Linked agreement XPOWER MANUFACTURE, INC. (60000740) Linked agreement" at bounding box center [289, 167] width 5 height 5
checkbox input "true"
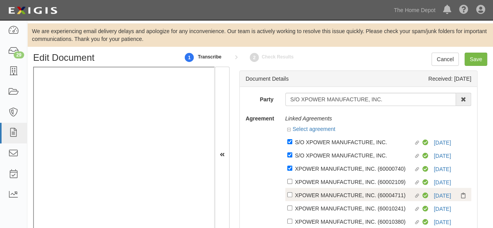
drag, startPoint x: 326, startPoint y: 181, endPoint x: 323, endPoint y: 195, distance: 14.4
click at [326, 182] on div "XPOWER MANUFACTURE, INC. (60002109)" at bounding box center [354, 181] width 119 height 9
click at [292, 182] on input "Linked agreement XPOWER MANUFACTURE, INC. (60002109) Linked agreement" at bounding box center [289, 181] width 5 height 5
checkbox input "true"
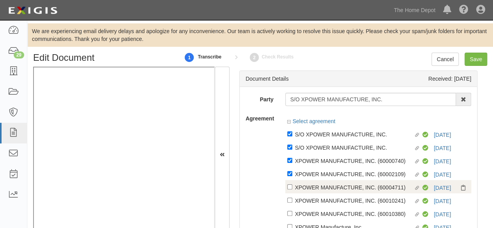
click at [323, 196] on div "Linked agreement S/O XPOWER MANUFACTURE, INC. Linked agreement Compliant 8/25/2…" at bounding box center [378, 180] width 186 height 106
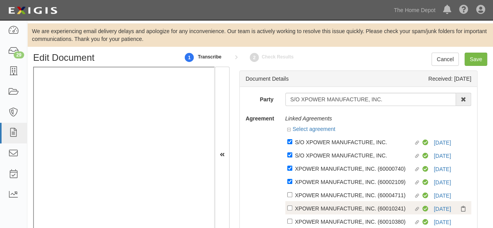
click at [323, 205] on div "XPOWER MANUFACTURE, INC. (60010241)" at bounding box center [354, 208] width 119 height 9
click at [292, 205] on input "Linked agreement XPOWER MANUFACTURE, INC. (60010241) Linked agreement" at bounding box center [289, 207] width 5 height 5
checkbox input "true"
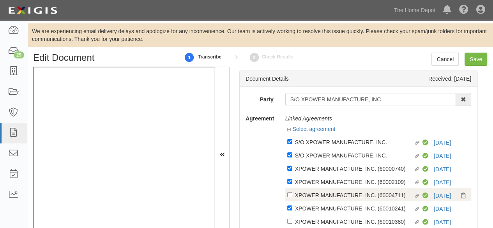
drag, startPoint x: 320, startPoint y: 222, endPoint x: 330, endPoint y: 196, distance: 27.1
click at [320, 220] on div "XPOWER MANUFACTURE, INC. (60010380)" at bounding box center [354, 221] width 119 height 9
click at [292, 220] on input "Linked agreement XPOWER MANUFACTURE, INC. (60010380) Linked agreement" at bounding box center [289, 220] width 5 height 5
checkbox input "true"
click at [331, 196] on div "XPOWER MANUFACTURE, INC. (60004711)" at bounding box center [354, 194] width 119 height 9
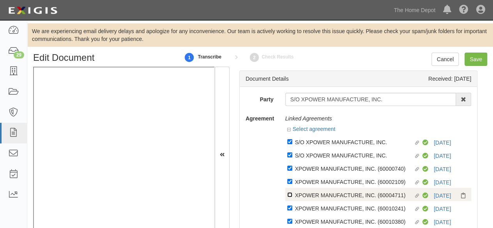
click at [292, 196] on input "Linked agreement XPOWER MANUFACTURE, INC. (60004711) Linked agreement" at bounding box center [289, 194] width 5 height 5
checkbox input "true"
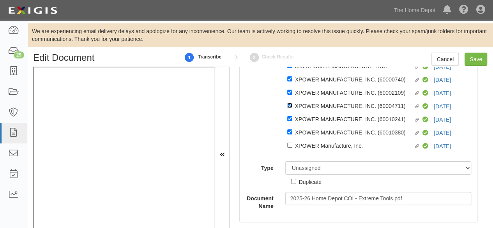
scroll to position [86, 0]
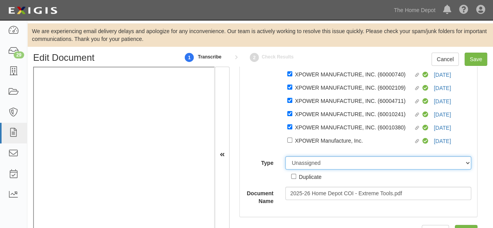
click at [312, 165] on select "Unassigned Binder Cancellation Notice Certificate Contract Endorsement Insuranc…" at bounding box center [378, 162] width 186 height 13
select select "CertificateDetail"
click at [285, 157] on select "Unassigned Binder Cancellation Notice Certificate Contract Endorsement Insuranc…" at bounding box center [378, 162] width 186 height 13
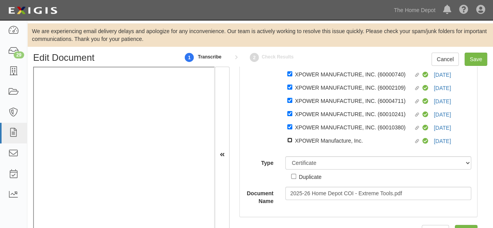
click at [287, 141] on input "Linked agreement XPOWER Manufacture, Inc. Linked agreement" at bounding box center [289, 139] width 5 height 5
checkbox input "true"
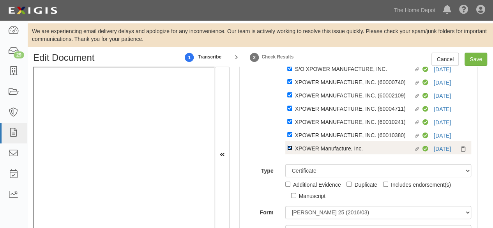
scroll to position [94, 0]
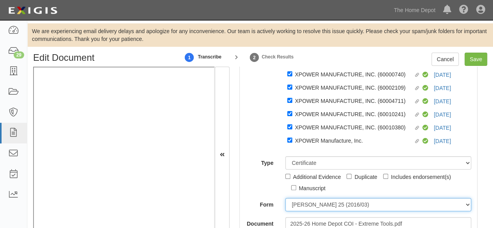
click at [303, 206] on select "ACORD 25 (2016/03) ACORD 101 ACORD 855 NY (2014/05) General" at bounding box center [378, 204] width 186 height 13
select select "GeneralFormDetail"
click at [285, 198] on select "ACORD 25 (2016/03) ACORD 101 ACORD 855 NY (2014/05) General" at bounding box center [378, 204] width 186 height 13
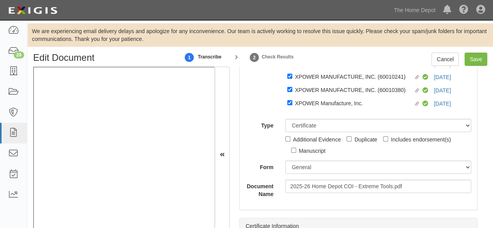
scroll to position [211, 0]
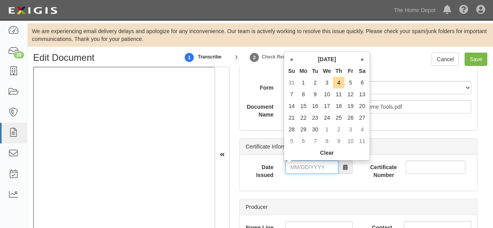
drag, startPoint x: 301, startPoint y: 169, endPoint x: 301, endPoint y: 162, distance: 7.0
click at [301, 169] on input "Date Issued" at bounding box center [311, 166] width 53 height 13
drag, startPoint x: 293, startPoint y: 81, endPoint x: 300, endPoint y: 144, distance: 63.5
click at [293, 81] on td "31" at bounding box center [291, 83] width 12 height 12
drag, startPoint x: 301, startPoint y: 172, endPoint x: 309, endPoint y: 148, distance: 26.1
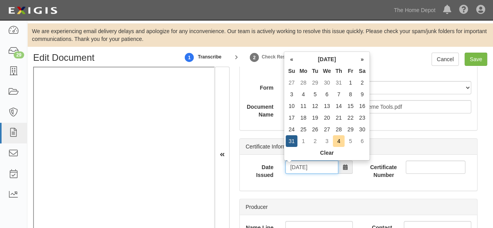
click at [301, 171] on input "08/31/2025" at bounding box center [311, 166] width 53 height 13
click at [317, 142] on td "2" at bounding box center [315, 141] width 12 height 12
type input "09/02/2025"
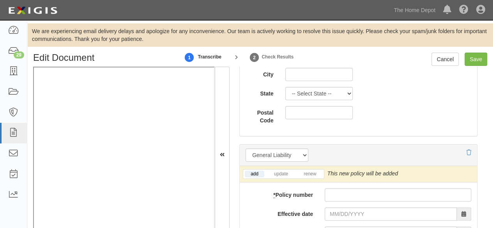
scroll to position [717, 0]
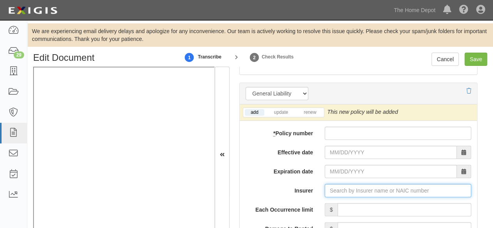
click at [324, 190] on input "Insurer" at bounding box center [397, 190] width 146 height 13
paste input "Citizens"
type input "Citizens"
type input "Citizens Insurance Company of America (31534) A XV Rating"
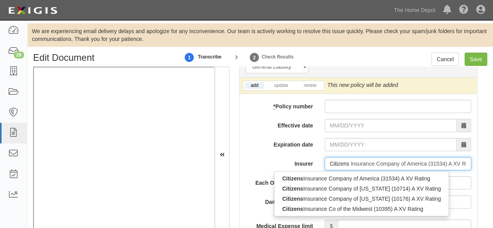
scroll to position [756, 0]
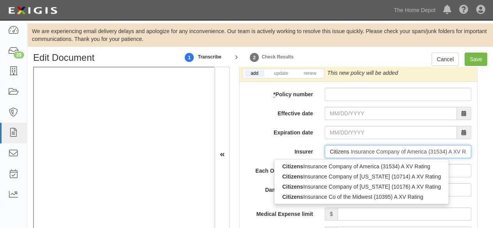
click at [339, 165] on div "Citizens Insurance Company of America (31534) A XV Rating" at bounding box center [361, 166] width 174 height 10
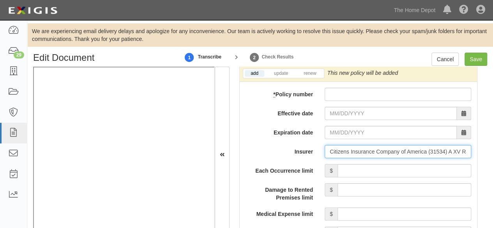
type input "Citizens Insurance Company of America (31534) A XV Rating"
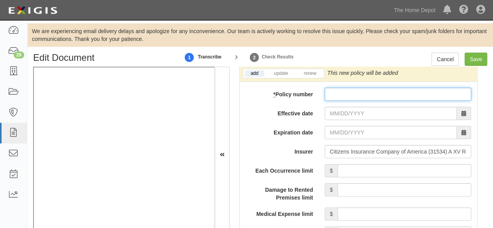
click at [336, 89] on input "* Policy number" at bounding box center [397, 94] width 146 height 13
paste input "ZBC J447197"
type input "ZBC J447197"
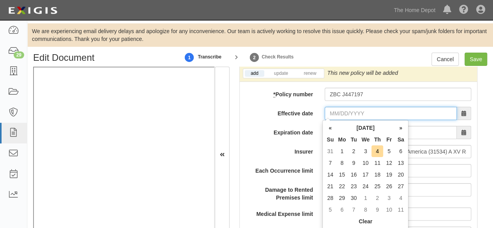
click at [340, 114] on input "Effective date" at bounding box center [390, 113] width 132 height 13
drag, startPoint x: 332, startPoint y: 173, endPoint x: 336, endPoint y: 164, distance: 9.9
click at [332, 173] on td "14" at bounding box center [330, 175] width 12 height 12
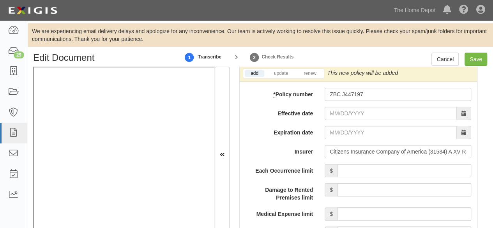
type input "09/14/2025"
type input "09/14/2026"
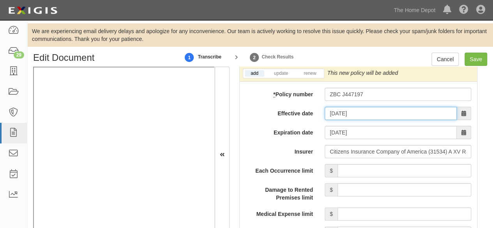
drag, startPoint x: 334, startPoint y: 111, endPoint x: 348, endPoint y: 108, distance: 14.4
click at [334, 111] on input "09/14/2025" at bounding box center [390, 113] width 132 height 13
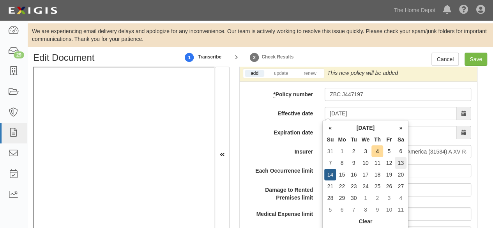
click at [400, 162] on td "13" at bounding box center [400, 163] width 12 height 12
type input "09/13/2025"
type input "09/13/2026"
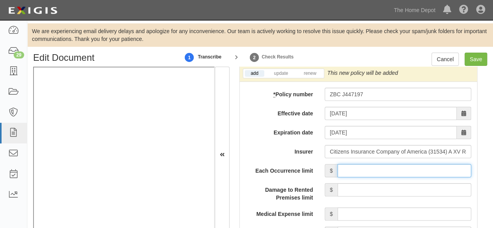
click at [394, 171] on input "Each Occurrence limit" at bounding box center [404, 170] width 134 height 13
type input "1,000,000"
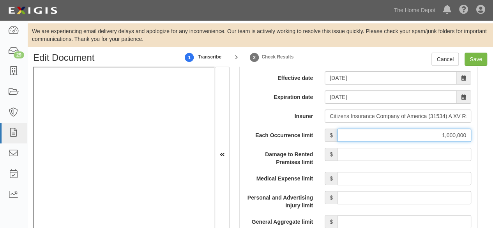
scroll to position [834, 0]
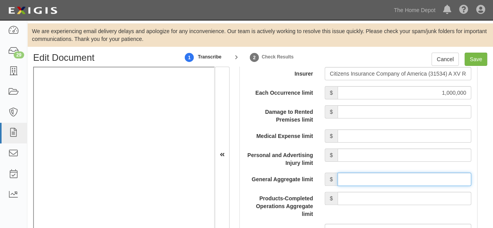
drag, startPoint x: 356, startPoint y: 175, endPoint x: 359, endPoint y: 172, distance: 4.4
click at [357, 175] on input "General Aggregate limit" at bounding box center [404, 178] width 134 height 13
type input "2,000,000"
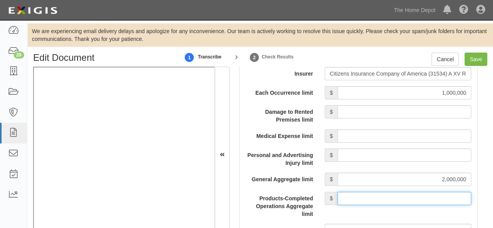
click at [396, 197] on input "Products-Completed Operations Aggregate limit" at bounding box center [404, 198] width 134 height 13
type input "2,000,000"
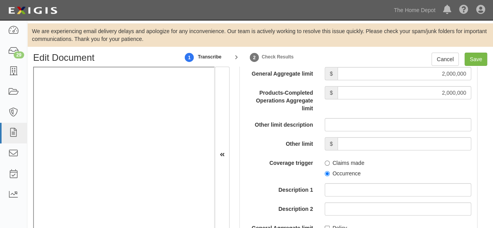
scroll to position [951, 0]
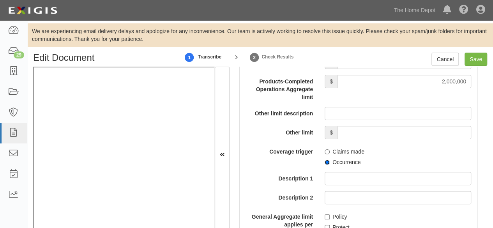
click at [324, 161] on input "Occurrence" at bounding box center [326, 162] width 5 height 5
radio input "true"
click at [324, 216] on input "Policy" at bounding box center [326, 216] width 5 height 5
checkbox input "true"
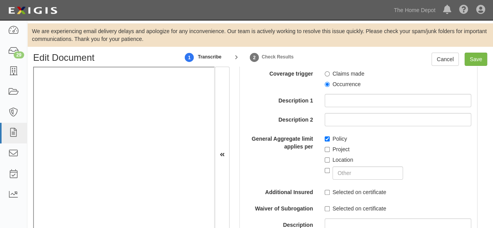
click at [324, 195] on div "Each Occurrence limit $ 1,000,000 Damage to Rented Premises limit $ Medical Exp…" at bounding box center [357, 87] width 225 height 393
click at [324, 193] on input "Selected on certificate" at bounding box center [326, 192] width 5 height 5
checkbox input "true"
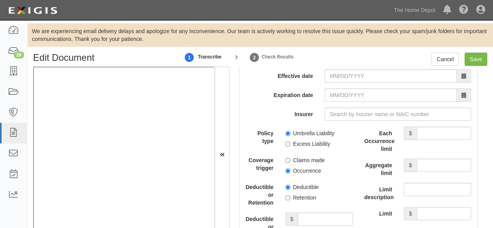
scroll to position [1807, 0]
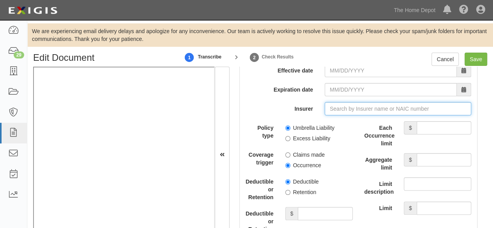
click at [341, 102] on input "Insurer" at bounding box center [397, 108] width 146 height 13
paste input "Hanover Insurance Company"
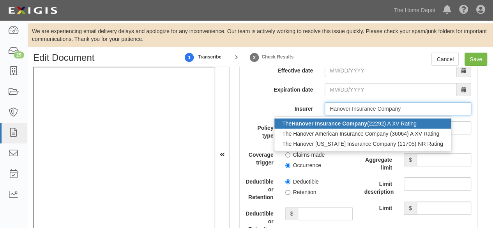
click at [332, 122] on strong "Hanover Insurance Company" at bounding box center [329, 123] width 76 height 6
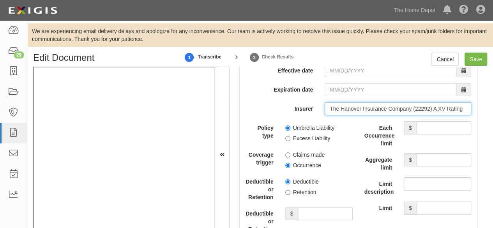
type input "The Hanover Insurance Company (22292) A XV Rating"
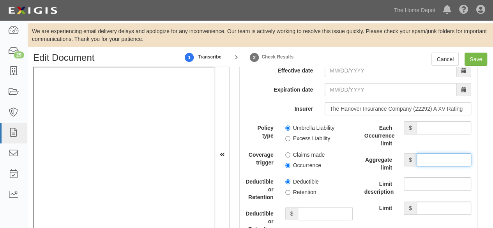
click at [428, 156] on input "Aggregate limit" at bounding box center [443, 159] width 55 height 13
click at [424, 160] on input "Aggregate limit" at bounding box center [443, 159] width 55 height 13
type input "8,000,000"
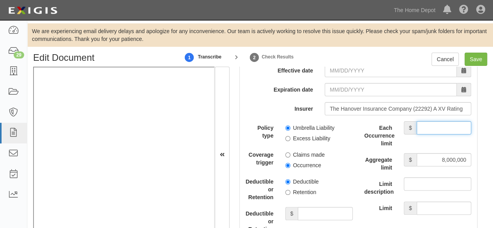
click at [440, 121] on input "Each Occurrence limit" at bounding box center [443, 127] width 55 height 13
type input "8,000,000"
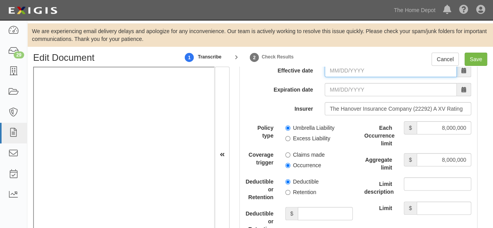
click at [339, 70] on input "Effective date" at bounding box center [390, 70] width 132 height 13
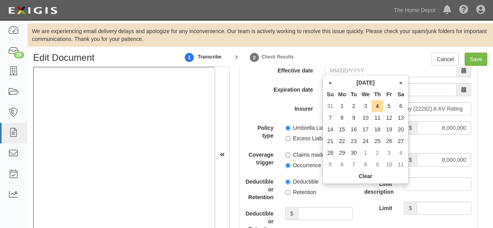
click at [330, 128] on td "14" at bounding box center [330, 129] width 12 height 12
type input "09/14/2025"
type input "09/14/2026"
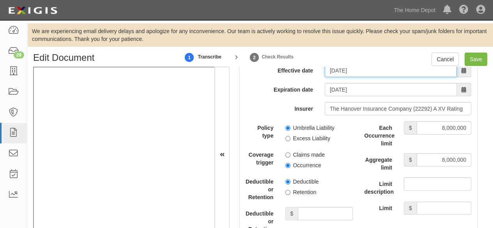
click at [336, 67] on input "09/14/2025" at bounding box center [390, 70] width 132 height 13
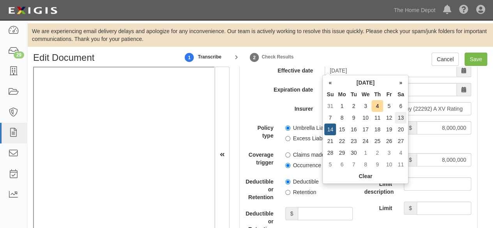
click at [405, 116] on td "13" at bounding box center [400, 118] width 12 height 12
type input "09/13/2025"
type input "09/13/2026"
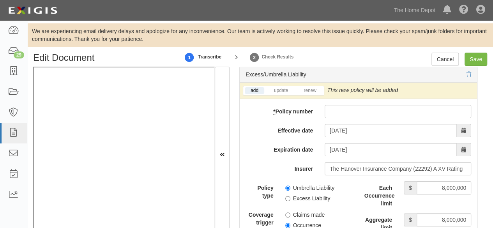
scroll to position [1729, 0]
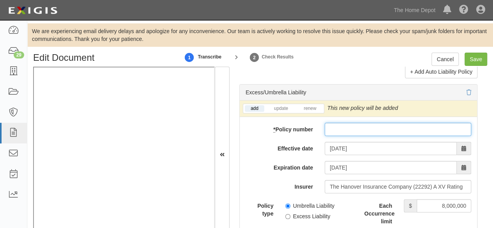
click at [333, 124] on input "* Policy number" at bounding box center [397, 129] width 146 height 13
paste input "AWC J449357"
type input "AWC J449357"
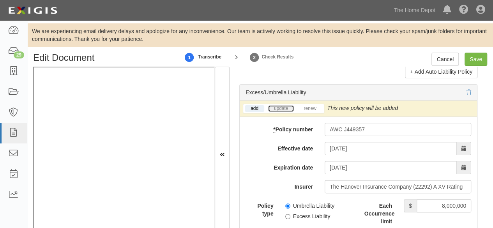
click at [277, 106] on link "update" at bounding box center [281, 108] width 26 height 7
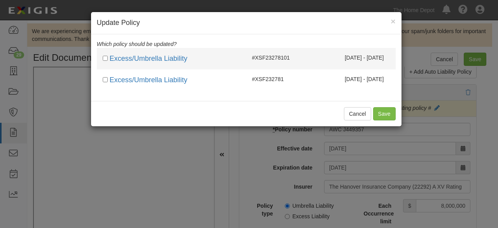
click at [322, 59] on div "08/25/2025 - 08/25/2026" at bounding box center [346, 58] width 100 height 8
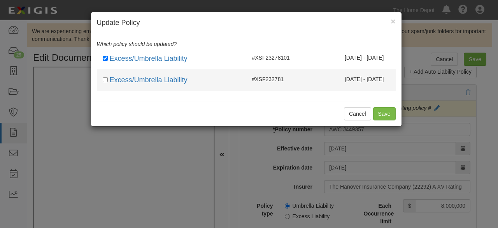
checkbox input "true"
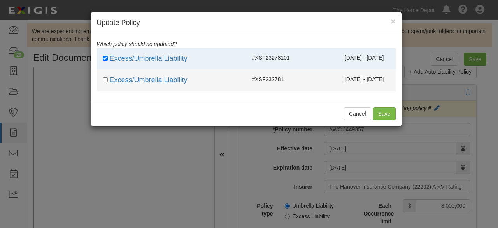
click at [313, 79] on div "08/25/2024 - 08/25/2025" at bounding box center [346, 79] width 100 height 8
checkbox input "true"
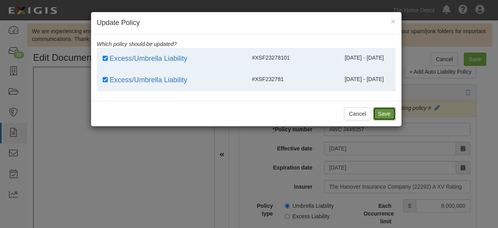
click at [377, 112] on button "Save" at bounding box center [384, 113] width 23 height 13
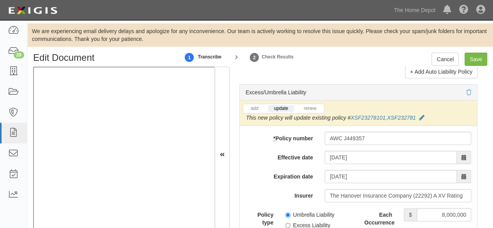
scroll to position [1768, 0]
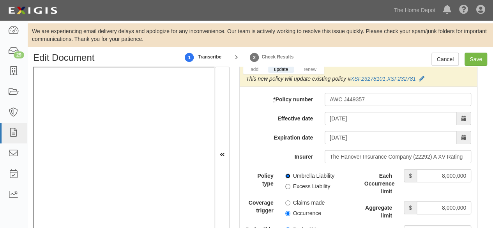
drag, startPoint x: 286, startPoint y: 171, endPoint x: 281, endPoint y: 198, distance: 27.8
click at [286, 173] on input "Umbrella Liability" at bounding box center [287, 175] width 5 height 5
radio input "true"
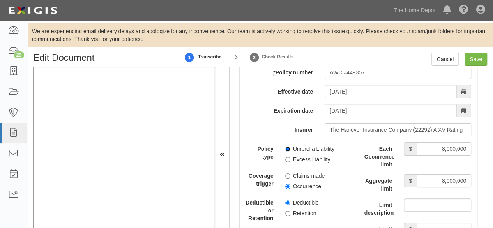
scroll to position [1807, 0]
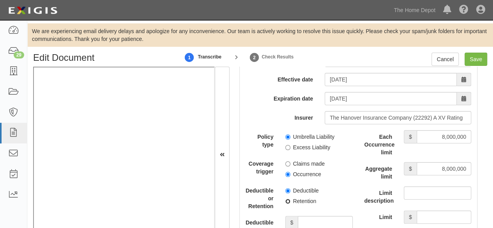
drag, startPoint x: 286, startPoint y: 197, endPoint x: 315, endPoint y: 221, distance: 37.9
click at [286, 199] on input "Retention" at bounding box center [287, 201] width 5 height 5
radio input "true"
drag, startPoint x: 314, startPoint y: 218, endPoint x: 313, endPoint y: 213, distance: 5.7
click at [314, 218] on input "Deductible or Retention amount" at bounding box center [324, 222] width 55 height 13
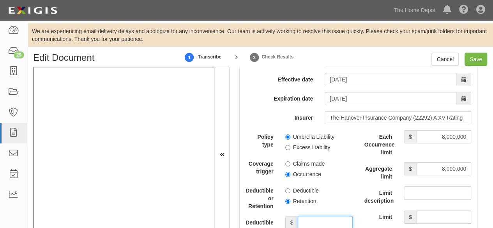
type input "10,000"
click at [470, 61] on input "Save" at bounding box center [475, 59] width 23 height 13
type input "1000000"
type input "2000000"
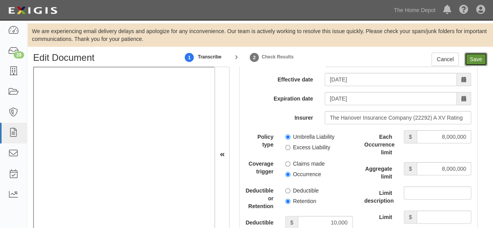
type input "10000"
type input "8000000"
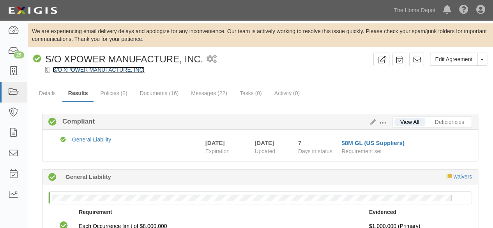
drag, startPoint x: 104, startPoint y: 69, endPoint x: 72, endPoint y: 0, distance: 76.3
click at [104, 69] on link "S/O XPOWER MANUFACTURE, INC." at bounding box center [99, 70] width 92 height 6
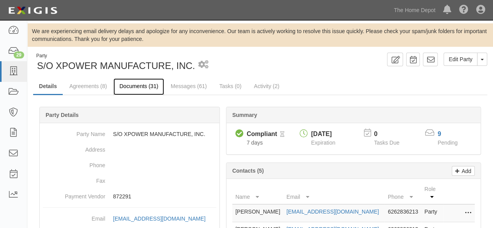
click at [136, 85] on link "Documents (31)" at bounding box center [138, 86] width 51 height 17
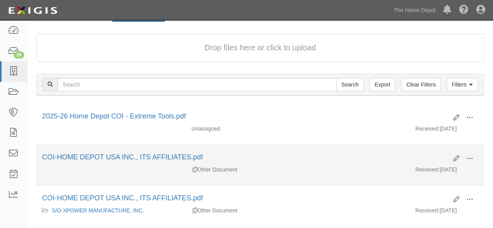
scroll to position [78, 0]
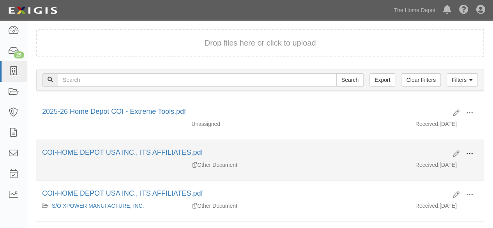
drag, startPoint x: 471, startPoint y: 154, endPoint x: 465, endPoint y: 157, distance: 7.0
click at [470, 155] on span at bounding box center [469, 153] width 7 height 7
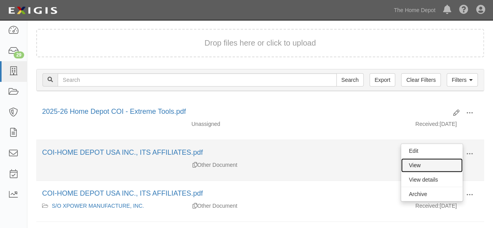
click at [443, 165] on link "View" at bounding box center [432, 165] width 62 height 14
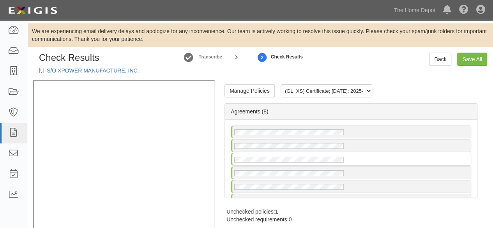
radio input "true"
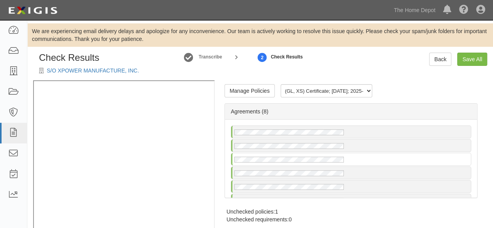
radio input "true"
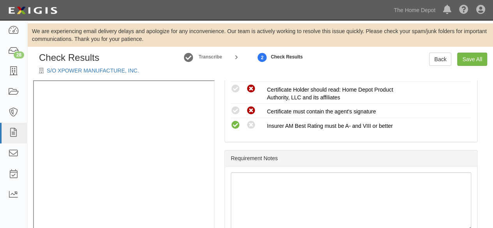
scroll to position [34, 0]
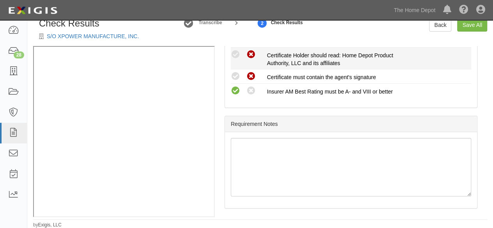
drag, startPoint x: 234, startPoint y: 74, endPoint x: 232, endPoint y: 60, distance: 13.3
click at [234, 73] on icon at bounding box center [235, 77] width 10 height 10
radio input "true"
click at [235, 53] on icon at bounding box center [235, 55] width 10 height 10
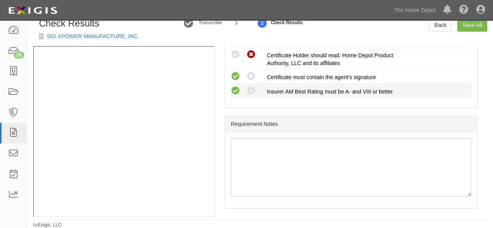
radio input "true"
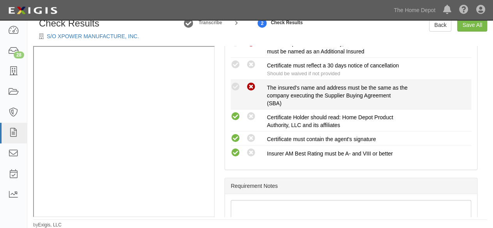
scroll to position [376, 0]
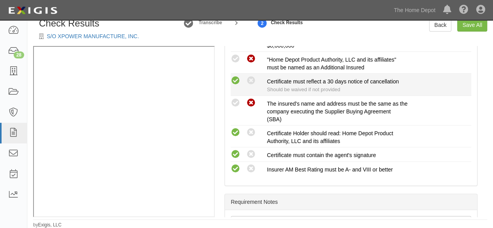
click at [234, 79] on icon at bounding box center [235, 81] width 10 height 10
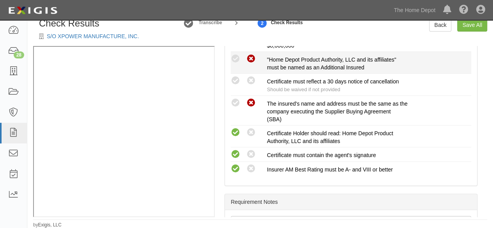
radio input "true"
click at [234, 59] on icon at bounding box center [235, 59] width 10 height 10
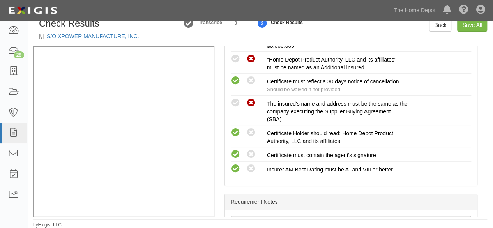
radio input "true"
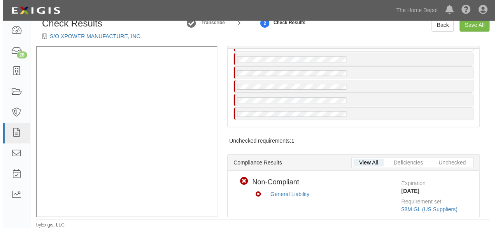
scroll to position [0, 0]
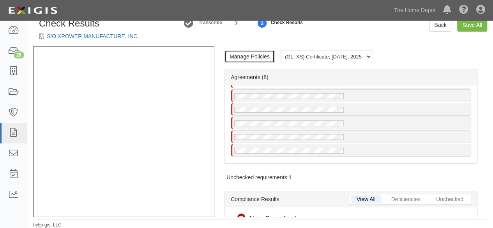
click at [256, 60] on link "Manage Policies" at bounding box center [249, 56] width 50 height 13
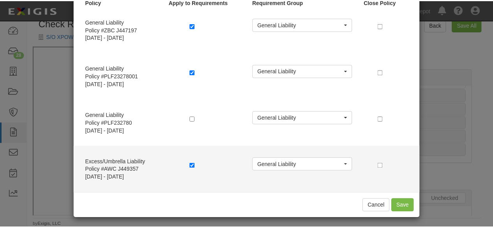
scroll to position [49, 0]
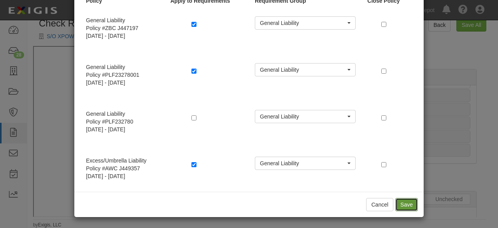
click at [407, 205] on button "Save" at bounding box center [407, 204] width 23 height 13
click at [445, 175] on div "Manage Policies (GL, XS) Certificate; 9/4/2025; 2025-26 Home Depot COI - Extrem…" at bounding box center [351, 131] width 272 height 171
click at [377, 204] on div "View All Deficiencies Unchecked" at bounding box center [409, 200] width 122 height 11
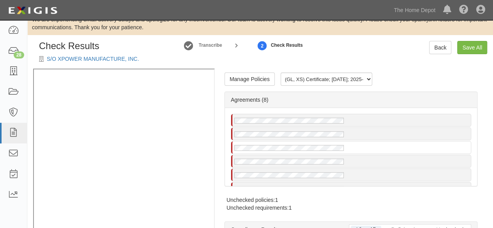
scroll to position [0, 0]
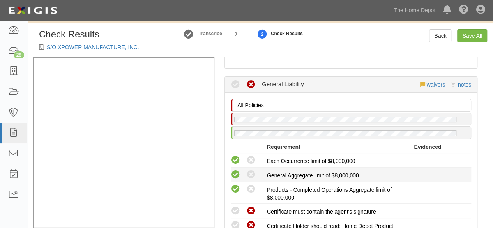
scroll to position [350, 0]
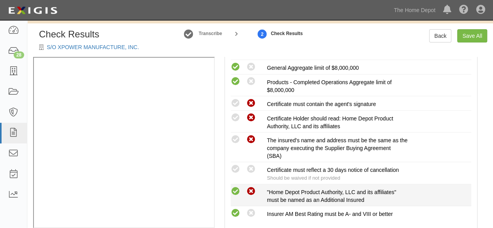
click at [234, 187] on icon at bounding box center [235, 191] width 10 height 10
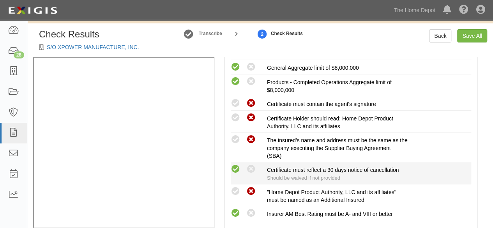
radio input "true"
click at [235, 166] on icon at bounding box center [235, 169] width 10 height 10
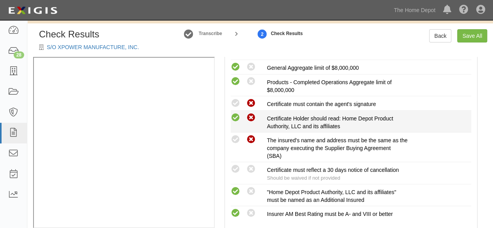
radio input "true"
click at [236, 115] on icon at bounding box center [235, 118] width 10 height 10
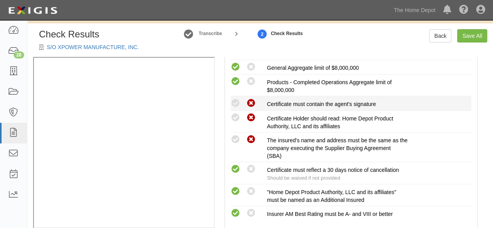
radio input "true"
click at [238, 98] on li "Compliant Waived Non-Compliant Certificate must contain the agent's signature" at bounding box center [350, 103] width 240 height 14
click at [237, 102] on icon at bounding box center [235, 104] width 10 height 10
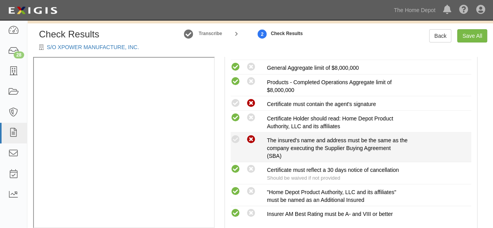
radio input "true"
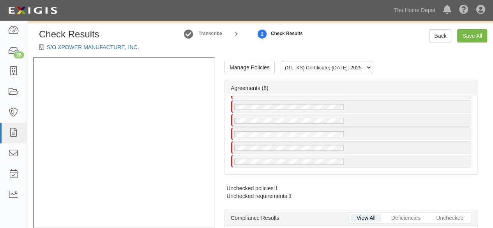
scroll to position [0, 0]
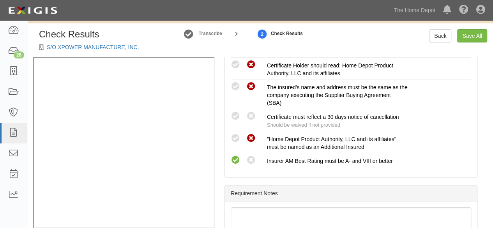
scroll to position [462, 0]
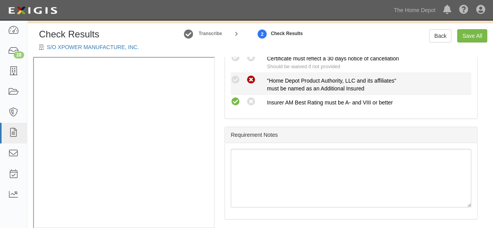
click at [234, 84] on div "Compliant Waived Non-Compliant "Home Depot Product Authority, LLC and its affil…" at bounding box center [351, 84] width 252 height 18
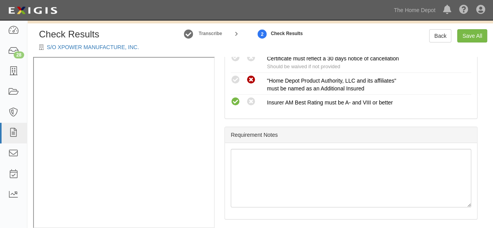
drag, startPoint x: 232, startPoint y: 78, endPoint x: 253, endPoint y: 133, distance: 58.8
click at [233, 78] on icon at bounding box center [235, 80] width 10 height 10
radio input "true"
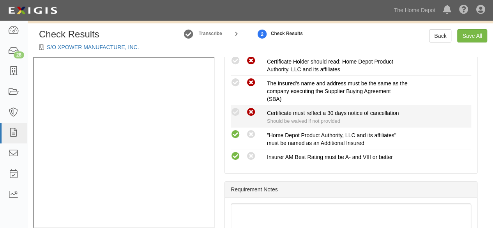
scroll to position [384, 0]
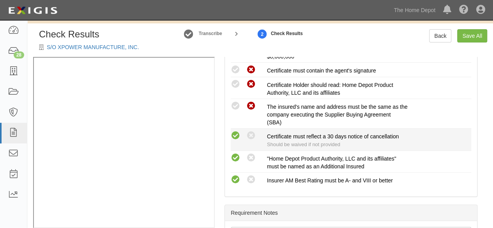
click at [237, 131] on icon at bounding box center [235, 136] width 10 height 10
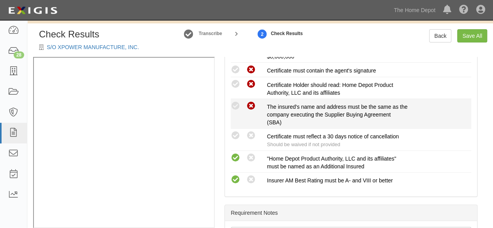
radio input "true"
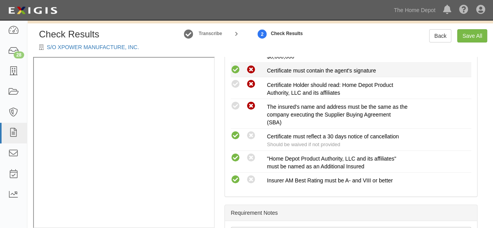
click at [235, 81] on icon at bounding box center [235, 84] width 10 height 10
radio input "true"
drag, startPoint x: 236, startPoint y: 64, endPoint x: 243, endPoint y: 79, distance: 16.6
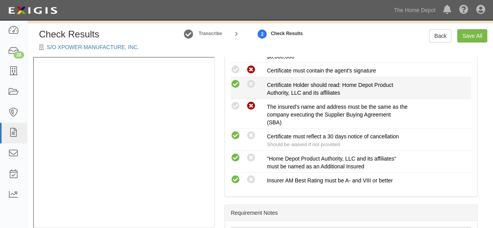
click at [236, 65] on icon at bounding box center [235, 70] width 10 height 10
radio input "true"
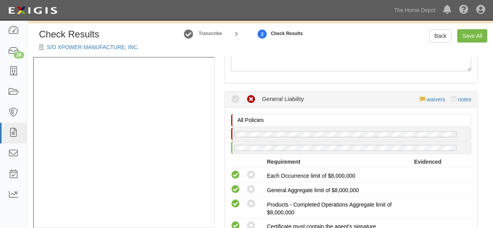
scroll to position [33, 0]
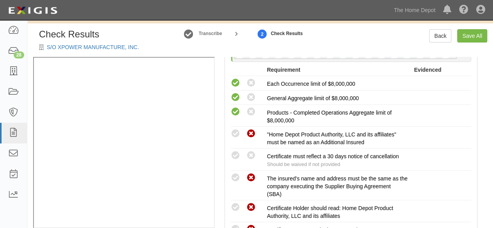
scroll to position [389, 0]
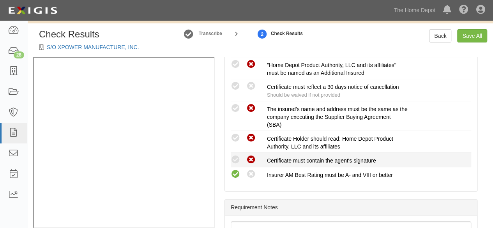
drag, startPoint x: 236, startPoint y: 135, endPoint x: 241, endPoint y: 156, distance: 21.6
click at [236, 137] on icon at bounding box center [235, 138] width 10 height 10
radio input "true"
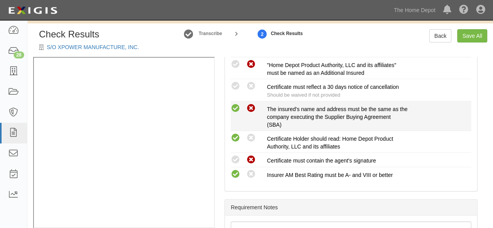
drag, startPoint x: 236, startPoint y: 157, endPoint x: 233, endPoint y: 106, distance: 50.7
click at [236, 156] on icon at bounding box center [235, 160] width 10 height 10
radio input "true"
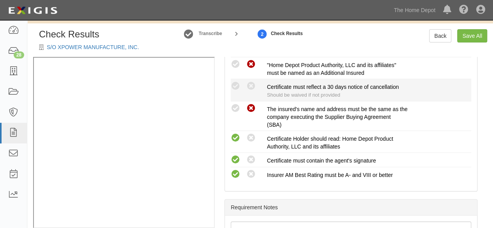
drag, startPoint x: 234, startPoint y: 63, endPoint x: 236, endPoint y: 79, distance: 16.1
click at [234, 67] on icon at bounding box center [235, 65] width 10 height 10
radio input "true"
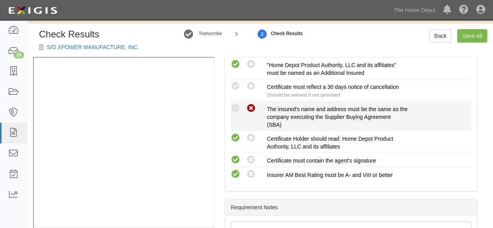
drag, startPoint x: 235, startPoint y: 83, endPoint x: 277, endPoint y: 119, distance: 55.2
click at [235, 83] on icon at bounding box center [235, 86] width 10 height 10
radio input "true"
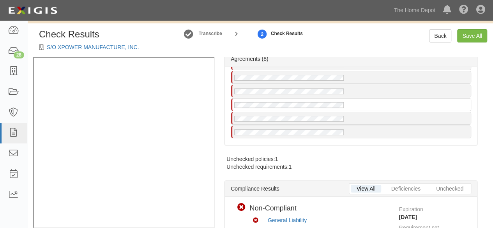
scroll to position [0, 0]
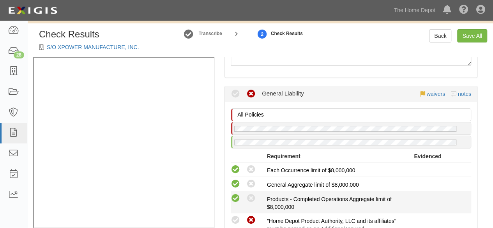
scroll to position [428, 0]
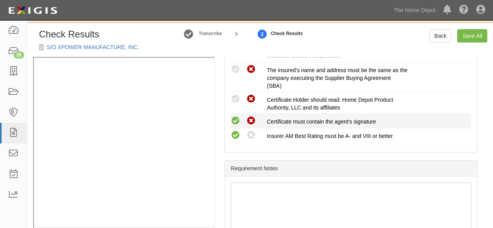
drag, startPoint x: 232, startPoint y: 96, endPoint x: 238, endPoint y: 121, distance: 25.6
click at [234, 99] on icon at bounding box center [235, 99] width 10 height 10
radio input "true"
click at [238, 121] on icon at bounding box center [235, 121] width 10 height 10
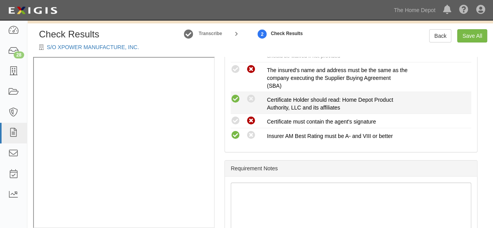
radio input "true"
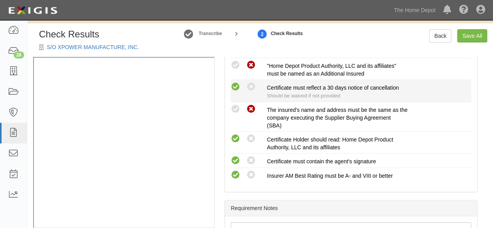
scroll to position [350, 0]
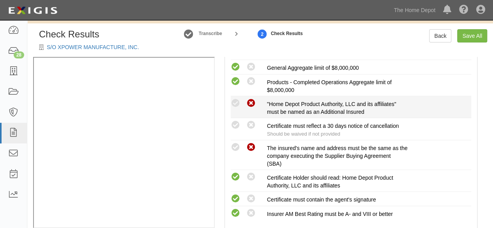
click at [234, 120] on icon at bounding box center [235, 125] width 10 height 10
radio input "true"
drag, startPoint x: 236, startPoint y: 100, endPoint x: 274, endPoint y: 149, distance: 61.8
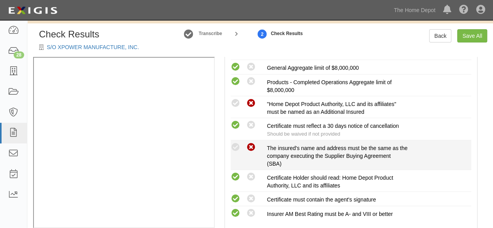
click at [236, 100] on icon at bounding box center [235, 104] width 10 height 10
radio input "true"
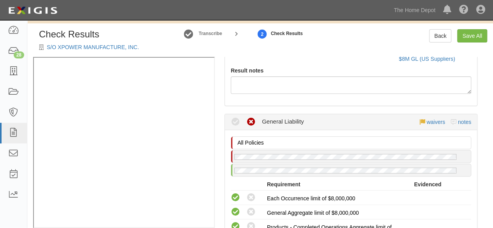
scroll to position [78, 0]
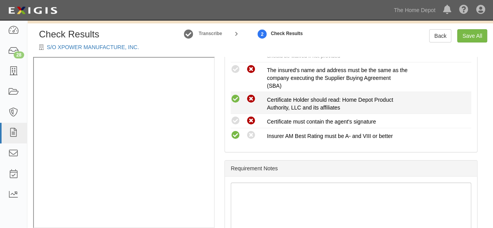
drag, startPoint x: 237, startPoint y: 95, endPoint x: 237, endPoint y: 117, distance: 22.6
click at [237, 97] on icon at bounding box center [235, 99] width 10 height 10
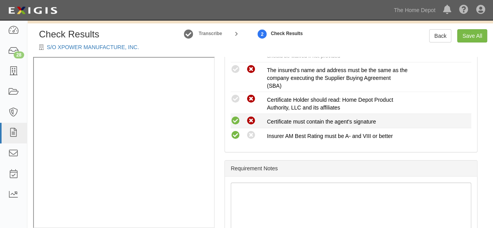
radio input "true"
click at [237, 119] on icon at bounding box center [235, 121] width 10 height 10
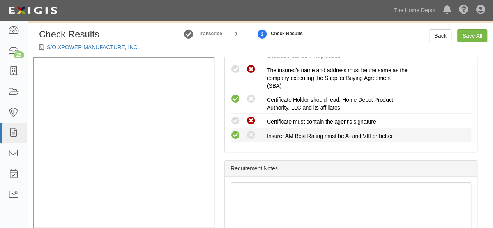
radio input "true"
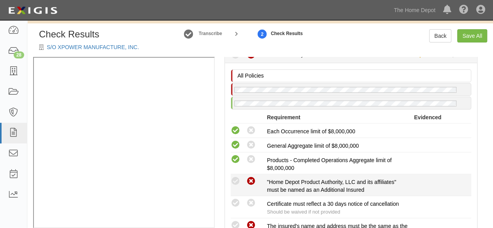
drag, startPoint x: 234, startPoint y: 175, endPoint x: 272, endPoint y: 183, distance: 38.9
click at [234, 176] on icon at bounding box center [235, 181] width 10 height 10
radio input "true"
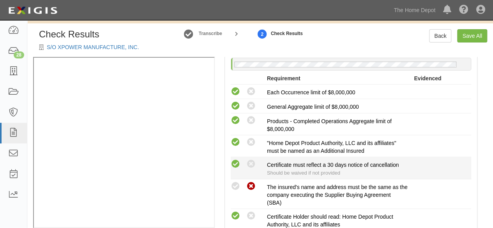
click at [238, 165] on icon at bounding box center [235, 164] width 10 height 10
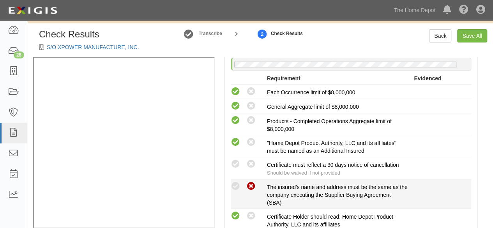
radio input "true"
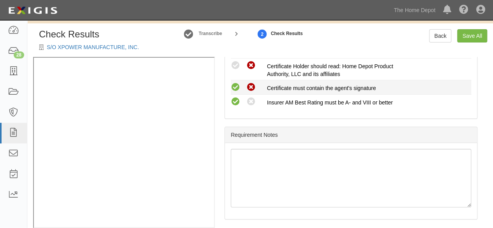
click at [237, 86] on icon at bounding box center [235, 88] width 10 height 10
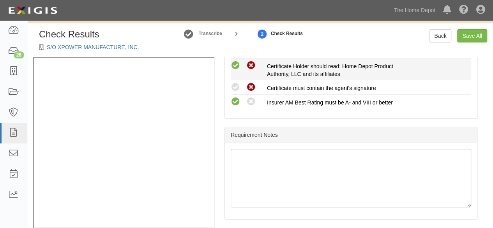
radio input "true"
drag, startPoint x: 236, startPoint y: 65, endPoint x: 263, endPoint y: 148, distance: 87.0
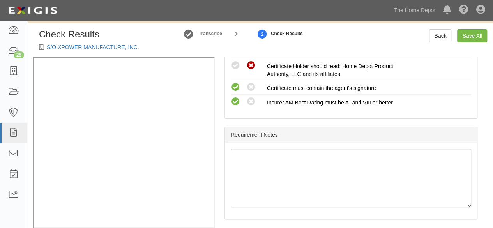
click at [237, 66] on icon at bounding box center [235, 66] width 10 height 10
radio input "true"
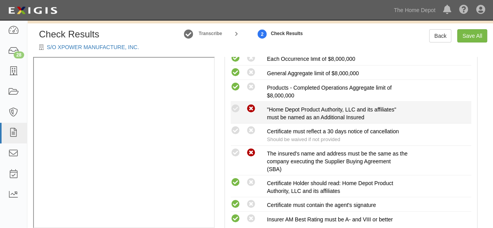
drag, startPoint x: 236, startPoint y: 128, endPoint x: 235, endPoint y: 100, distance: 28.0
click at [236, 126] on icon at bounding box center [235, 131] width 10 height 10
radio input "true"
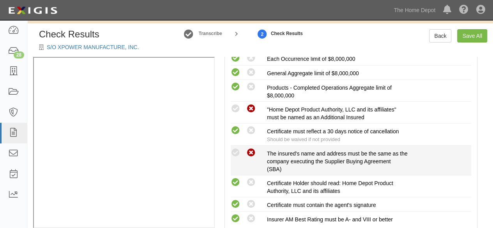
drag, startPoint x: 234, startPoint y: 107, endPoint x: 327, endPoint y: 154, distance: 103.9
click at [235, 107] on icon at bounding box center [235, 109] width 10 height 10
radio input "true"
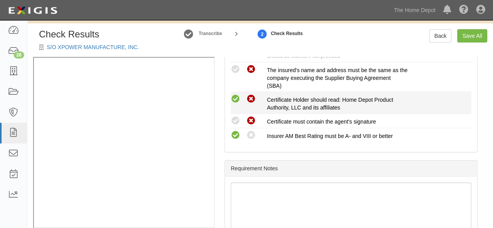
drag, startPoint x: 236, startPoint y: 116, endPoint x: 236, endPoint y: 100, distance: 16.0
click at [236, 116] on icon at bounding box center [235, 121] width 10 height 10
radio input "true"
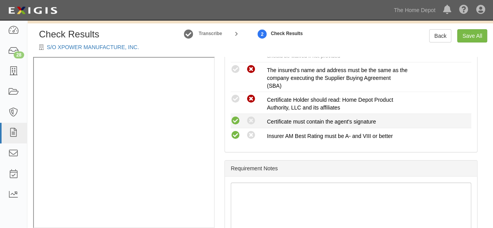
drag, startPoint x: 235, startPoint y: 92, endPoint x: 244, endPoint y: 118, distance: 27.7
click at [236, 94] on icon at bounding box center [235, 99] width 10 height 10
radio input "true"
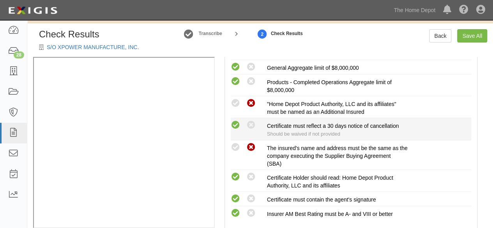
drag, startPoint x: 234, startPoint y: 122, endPoint x: 236, endPoint y: 103, distance: 19.2
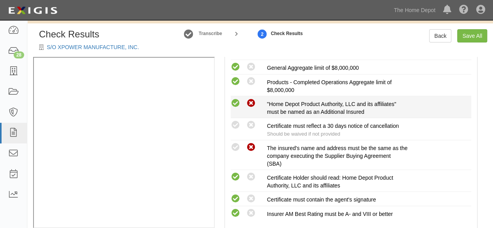
click at [234, 121] on icon at bounding box center [235, 125] width 10 height 10
radio input "true"
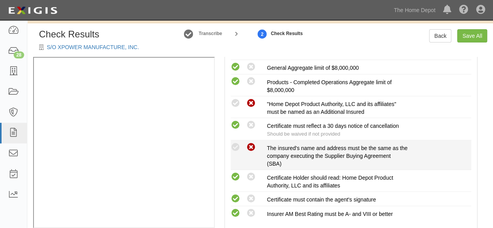
drag, startPoint x: 236, startPoint y: 100, endPoint x: 267, endPoint y: 152, distance: 60.8
click at [237, 101] on icon at bounding box center [235, 104] width 10 height 10
radio input "true"
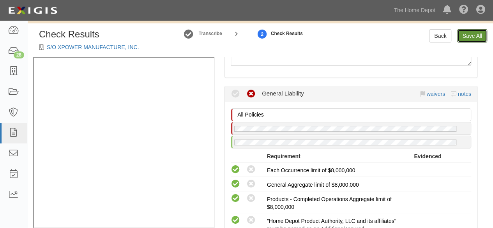
click at [474, 38] on link "Save All" at bounding box center [472, 35] width 30 height 13
radio input "false"
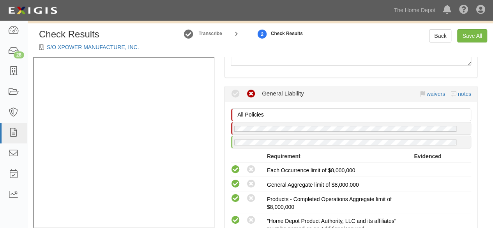
radio input "false"
radio input "true"
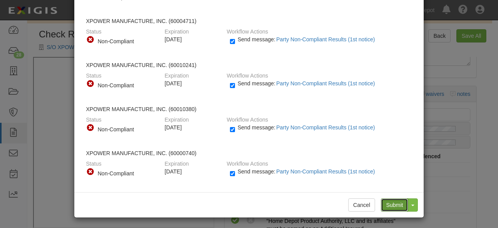
click at [391, 200] on input "Submit" at bounding box center [394, 204] width 27 height 13
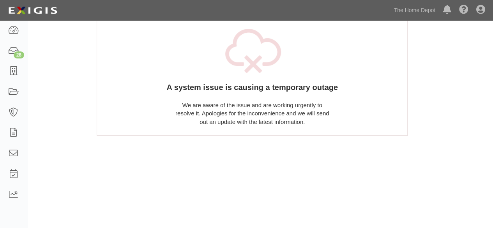
scroll to position [152, 0]
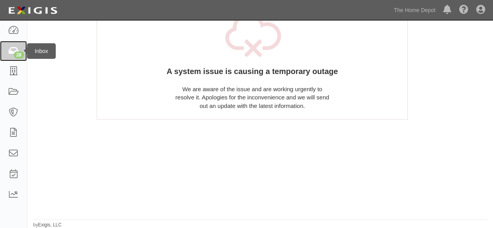
click at [15, 49] on icon at bounding box center [13, 51] width 11 height 9
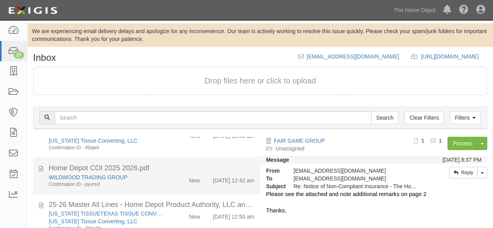
scroll to position [644, 0]
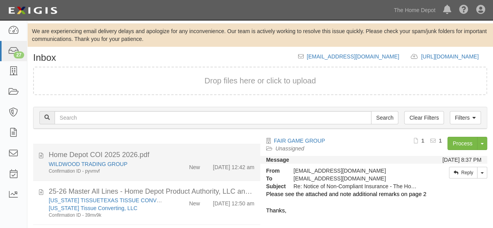
click at [169, 165] on div "New" at bounding box center [187, 165] width 36 height 11
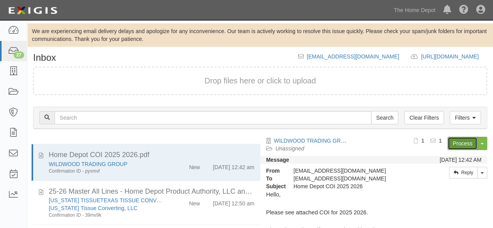
click at [450, 144] on link "Process" at bounding box center [462, 143] width 30 height 13
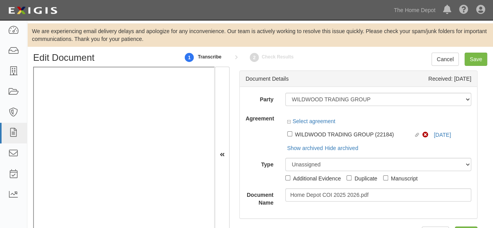
click at [368, 117] on div at bounding box center [378, 114] width 186 height 5
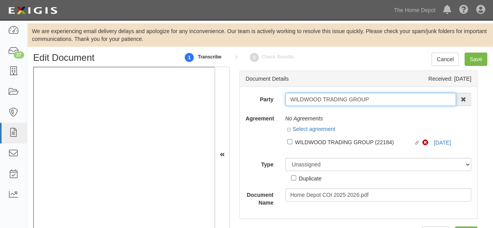
click at [376, 96] on input "WILDWOOD TRADING GROUP" at bounding box center [370, 99] width 171 height 13
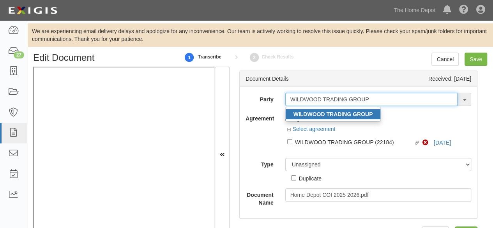
type input "WILDWOOD TRADING GROUP"
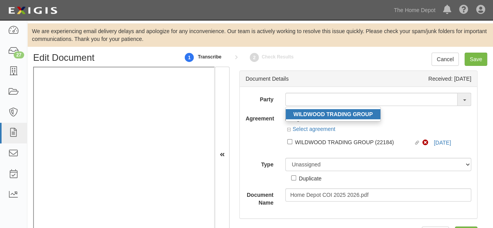
click at [330, 114] on strong "WILDWOOD TRADING GROUP" at bounding box center [332, 114] width 79 height 6
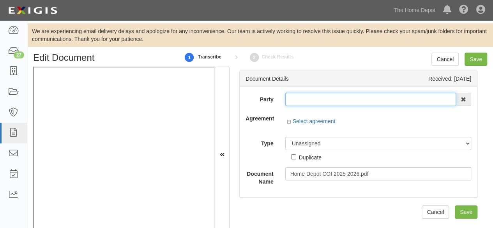
type input "WILDWOOD TRADING GROUP"
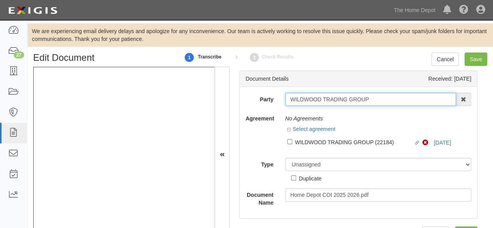
click at [323, 104] on input "WILDWOOD TRADING GROUP" at bounding box center [370, 99] width 171 height 13
click at [323, 103] on input "WILDWOOD TRADING GROUP" at bounding box center [370, 99] width 171 height 13
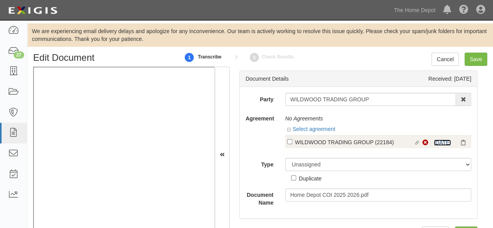
click at [435, 142] on link "[DATE]" at bounding box center [441, 142] width 17 height 6
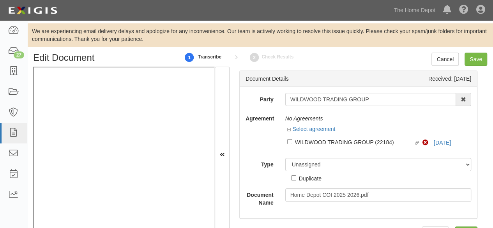
drag, startPoint x: 297, startPoint y: 140, endPoint x: 298, endPoint y: 147, distance: 7.6
click at [297, 141] on div "WILDWOOD TRADING GROUP (22184)" at bounding box center [354, 141] width 119 height 9
click at [292, 141] on input "Linked agreement WILDWOOD TRADING GROUP (22184) Linked agreement" at bounding box center [289, 141] width 5 height 5
checkbox input "true"
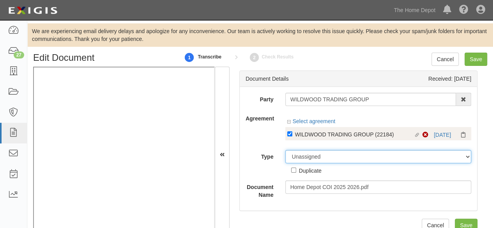
drag, startPoint x: 303, startPoint y: 156, endPoint x: 302, endPoint y: 151, distance: 4.8
click at [303, 156] on select "Unassigned Binder Cancellation Notice Certificate Contract Endorsement Insuranc…" at bounding box center [378, 156] width 186 height 13
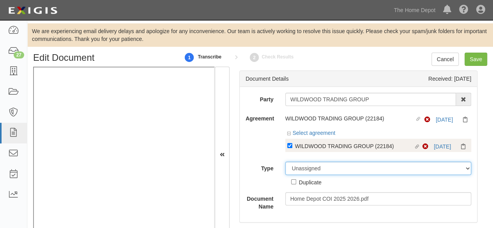
select select "CertificateDetail"
click at [285, 162] on select "Unassigned Binder Cancellation Notice Certificate Contract Endorsement Insuranc…" at bounding box center [378, 168] width 186 height 13
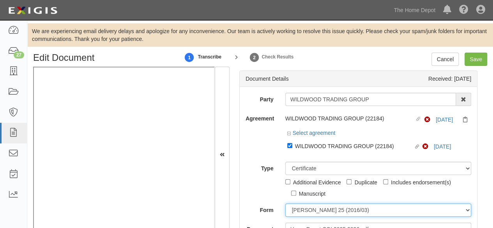
click at [305, 211] on select "[PERSON_NAME] 25 (2016/03) [PERSON_NAME] 101 [PERSON_NAME] 855 NY (2014/05) Gen…" at bounding box center [378, 209] width 186 height 13
select select "GeneralFormDetail"
click at [285, 203] on select "ACORD 25 (2016/03) ACORD 101 ACORD 855 NY (2014/05) General" at bounding box center [378, 209] width 186 height 13
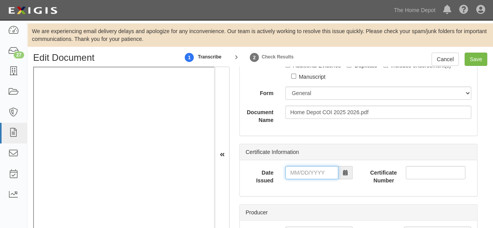
click at [301, 171] on input "Date Issued" at bounding box center [311, 172] width 53 height 13
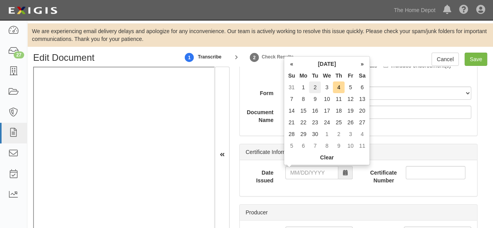
click at [315, 85] on td "2" at bounding box center [315, 87] width 12 height 12
type input "09/02/2025"
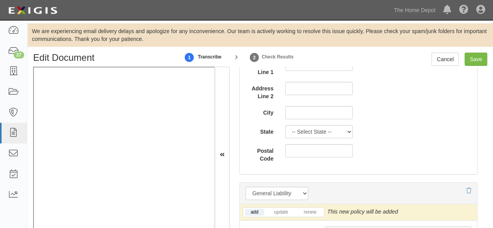
scroll to position [623, 0]
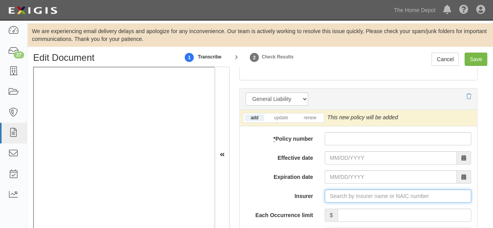
click at [330, 193] on input "Insurer" at bounding box center [397, 195] width 146 height 13
type input "21st Century Advantage Insurance Company (25232) NR Rating"
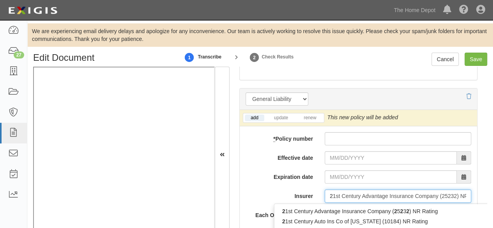
type input "20"
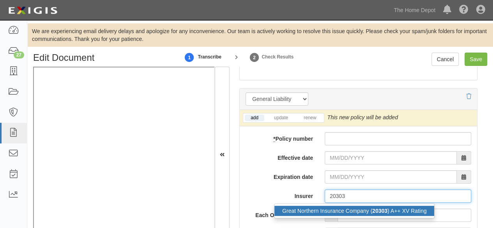
click at [322, 210] on div "Great Northern Insurance Company ( 20303 ) A++ XV Rating" at bounding box center [354, 211] width 160 height 10
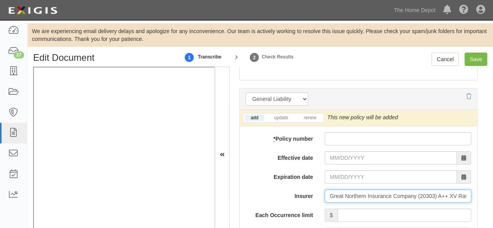
type input "Great Northern Insurance Company (20303) A++ XV Rating"
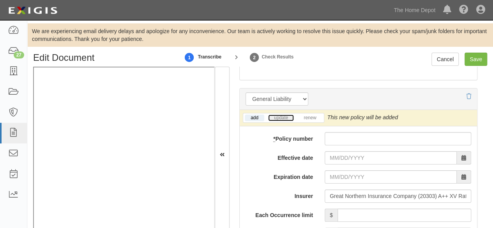
click at [280, 116] on link "update" at bounding box center [281, 117] width 26 height 7
drag, startPoint x: 461, startPoint y: 113, endPoint x: 431, endPoint y: 117, distance: 30.7
click at [431, 117] on div "This new policy will update existing policy # 3605-58-57" at bounding box center [397, 117] width 141 height 8
copy link "3605-58-57"
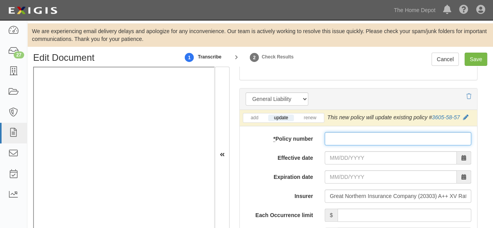
click at [332, 141] on input "* Policy number" at bounding box center [397, 138] width 146 height 13
paste input "3605-58-57"
type input "3605-58-57 WUC"
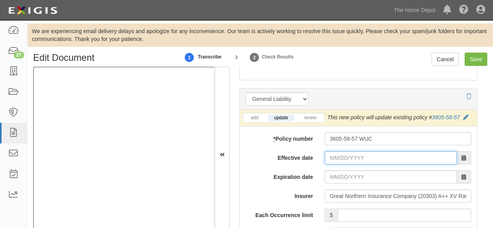
click at [350, 157] on input "Effective date" at bounding box center [390, 157] width 132 height 13
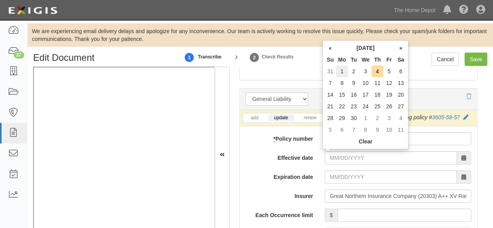
click at [340, 72] on td "1" at bounding box center [342, 71] width 12 height 12
type input "09/01/2025"
type input "09/01/2026"
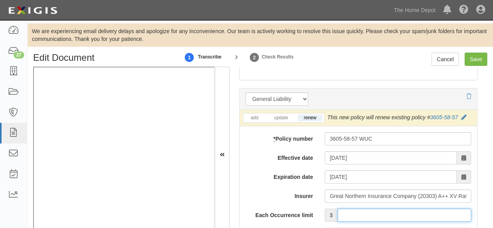
click at [390, 208] on input "Each Occurrence limit" at bounding box center [404, 214] width 134 height 13
type input "1,000,000"
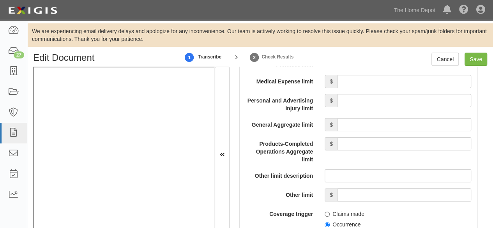
scroll to position [818, 0]
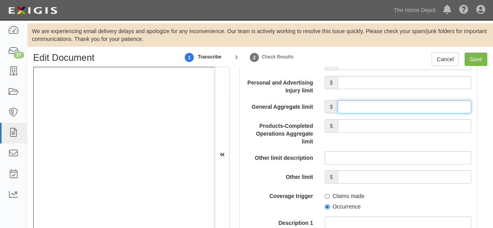
click at [364, 102] on input "General Aggregate limit" at bounding box center [404, 106] width 134 height 13
type input "2,000,000"
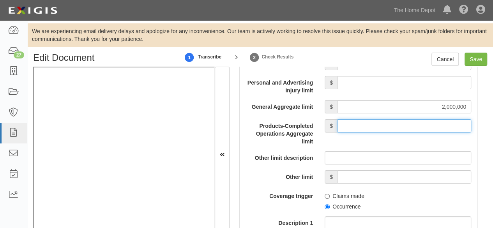
click at [372, 124] on input "Products-Completed Operations Aggregate limit" at bounding box center [404, 125] width 134 height 13
type input "2,000,000"
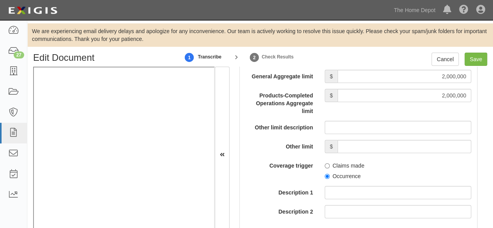
scroll to position [895, 0]
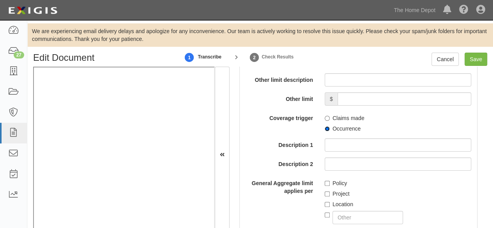
click at [325, 128] on input "Occurrence" at bounding box center [326, 128] width 5 height 5
radio input "true"
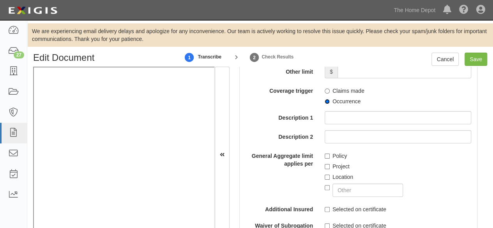
scroll to position [934, 0]
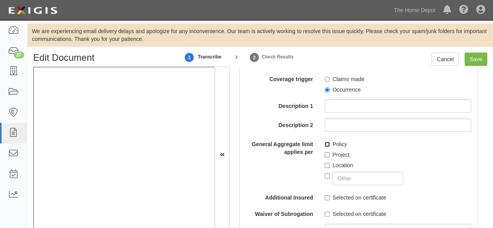
click at [324, 143] on input "Policy" at bounding box center [326, 144] width 5 height 5
checkbox input "true"
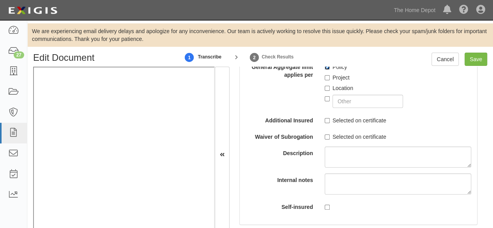
scroll to position [1012, 0]
drag, startPoint x: 325, startPoint y: 120, endPoint x: 302, endPoint y: 128, distance: 24.2
click at [325, 120] on input "Selected on certificate" at bounding box center [326, 119] width 5 height 5
checkbox input "true"
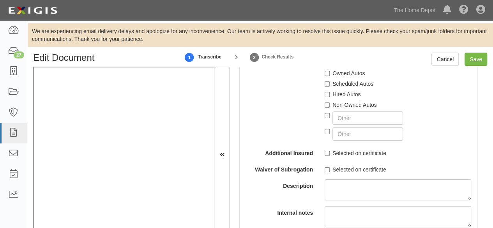
scroll to position [1674, 0]
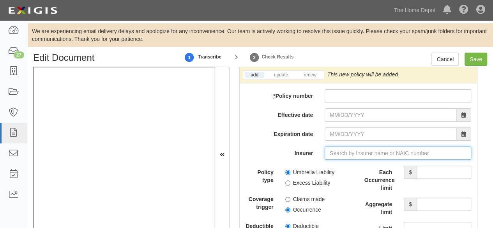
click at [332, 151] on input "Insurer" at bounding box center [397, 152] width 146 height 13
type input "21st Century Advantage Insurance Company (25232) NR Rating"
type input "2"
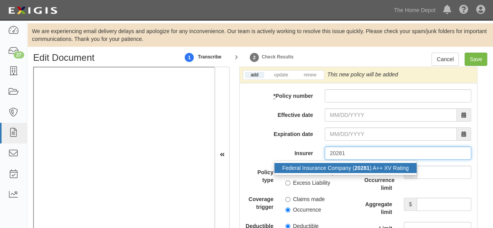
click at [325, 166] on div "Federal Insurance Company ( 20281 ) A++ XV Rating" at bounding box center [345, 168] width 142 height 10
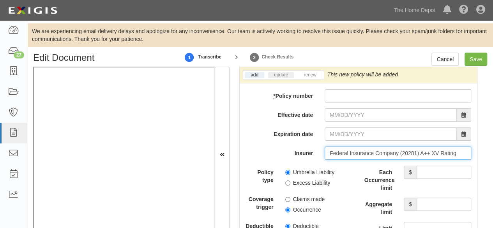
type input "Federal Insurance Company (20281) A++ XV Rating"
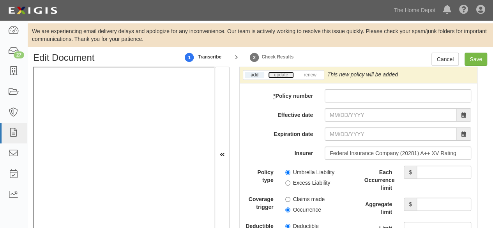
click at [284, 74] on link "update" at bounding box center [281, 75] width 26 height 7
drag, startPoint x: 459, startPoint y: 72, endPoint x: 431, endPoint y: 74, distance: 27.7
click at [431, 74] on div "This new policy will update existing policy # 7818-91-31" at bounding box center [397, 74] width 141 height 8
copy link "7818-91-31"
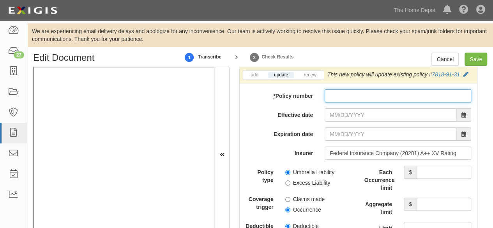
click at [345, 92] on input "* Policy number" at bounding box center [397, 95] width 146 height 13
paste input "7818-91-31"
type input "7818-91-31"
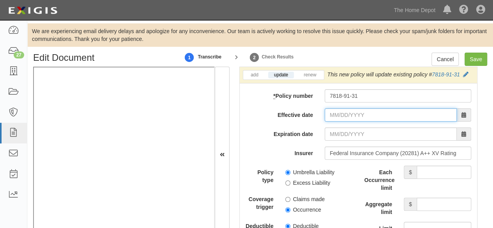
click at [333, 108] on input "Effective date" at bounding box center [390, 114] width 132 height 13
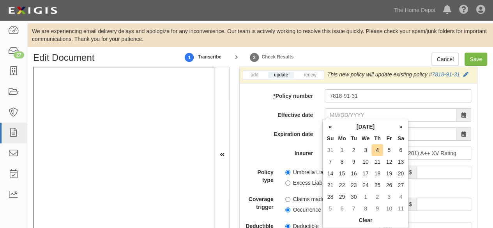
click at [342, 148] on td "1" at bounding box center [342, 150] width 12 height 12
type input "09/01/2025"
type input "09/01/2026"
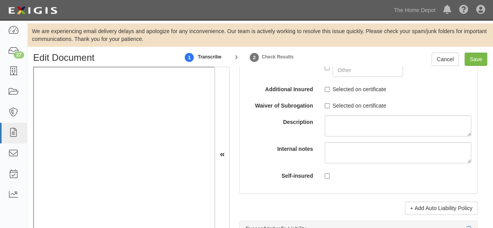
scroll to position [1596, 0]
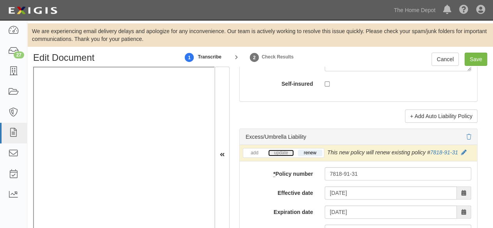
click at [283, 150] on link "update" at bounding box center [281, 153] width 26 height 7
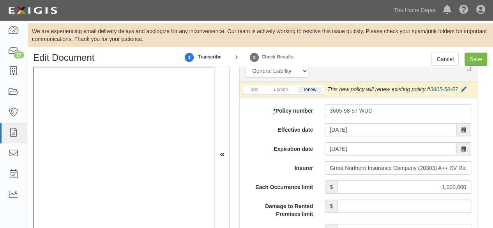
scroll to position [623, 0]
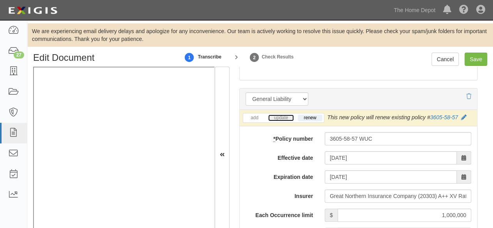
click at [274, 114] on link "update" at bounding box center [281, 117] width 26 height 7
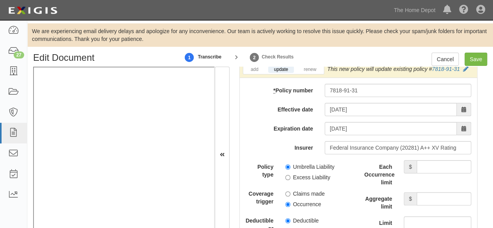
scroll to position [1713, 0]
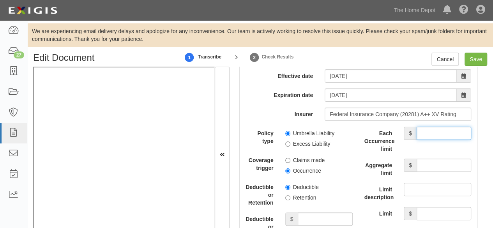
drag, startPoint x: 431, startPoint y: 127, endPoint x: 426, endPoint y: 129, distance: 5.8
click at [431, 127] on input "Each Occurrence limit" at bounding box center [443, 133] width 55 height 13
type input "1,000,000"
drag, startPoint x: 431, startPoint y: 164, endPoint x: 428, endPoint y: 158, distance: 6.4
click at [431, 163] on input "Aggregate limit" at bounding box center [443, 164] width 55 height 13
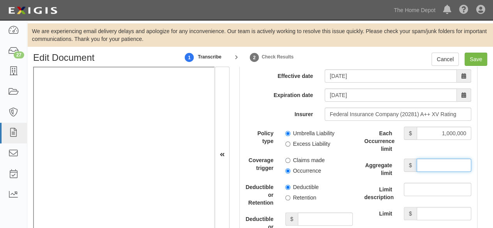
type input "1,000,000"
click at [285, 131] on input "Umbrella Liability" at bounding box center [287, 133] width 5 height 5
radio input "true"
click at [285, 168] on input "Occurrence" at bounding box center [287, 170] width 5 height 5
radio input "true"
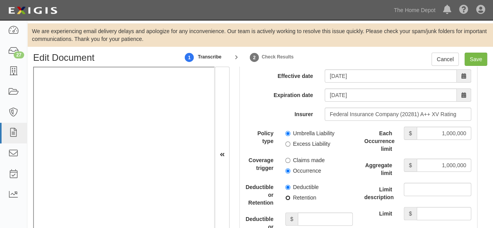
click at [286, 195] on input "Retention" at bounding box center [287, 197] width 5 height 5
radio input "true"
click at [473, 58] on input "Save" at bounding box center [475, 59] width 23 height 13
type input "1000000"
type input "2000000"
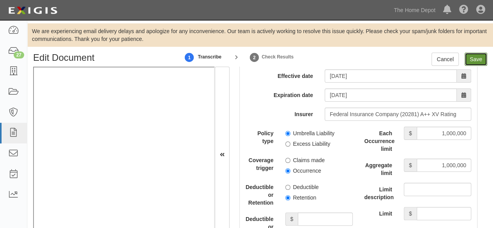
type input "2000000"
type input "1000000"
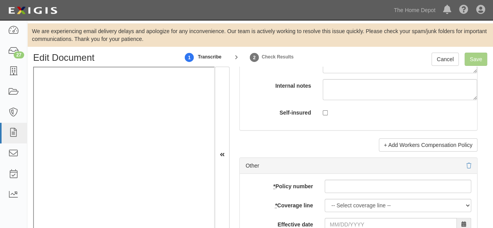
scroll to position [2570, 0]
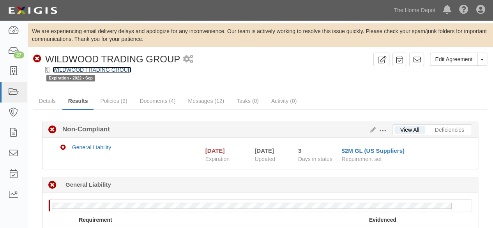
click at [68, 72] on link "WILDWOOD TRADING GROUP" at bounding box center [92, 70] width 79 height 6
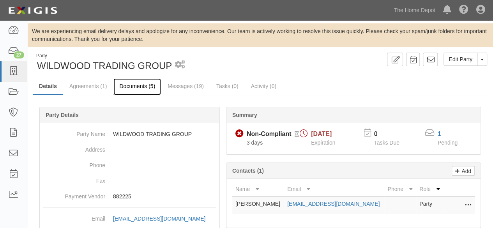
click at [131, 86] on link "Documents (5)" at bounding box center [136, 86] width 47 height 17
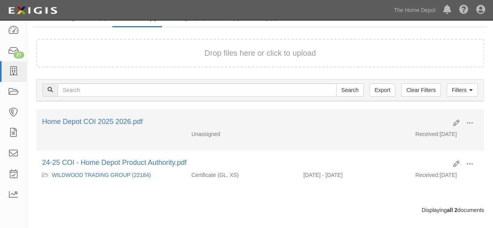
scroll to position [76, 0]
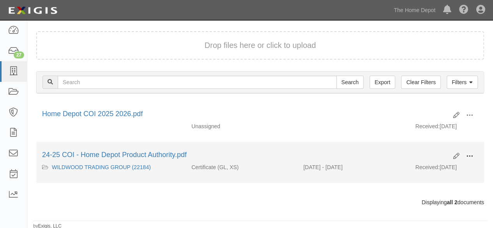
click at [470, 155] on span at bounding box center [469, 156] width 7 height 7
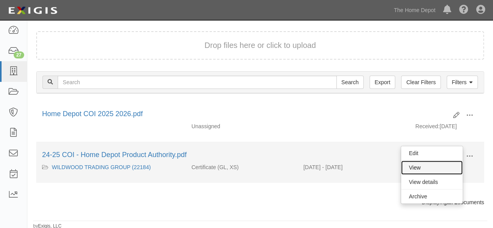
click at [430, 165] on link "View" at bounding box center [432, 167] width 62 height 14
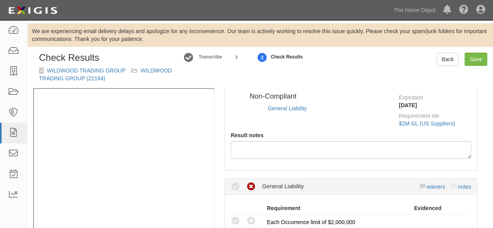
scroll to position [114, 0]
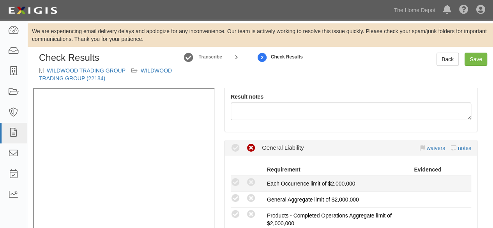
click at [236, 183] on icon at bounding box center [235, 183] width 10 height 10
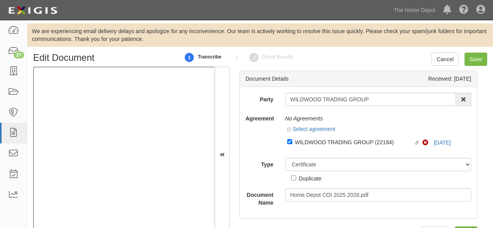
select select "CertificateDetail"
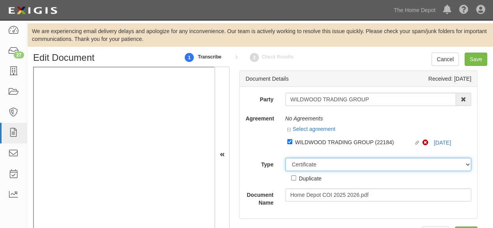
click at [311, 165] on select "Unassigned Binder Cancellation Notice Certificate Contract Endorsement Insuranc…" at bounding box center [378, 164] width 186 height 13
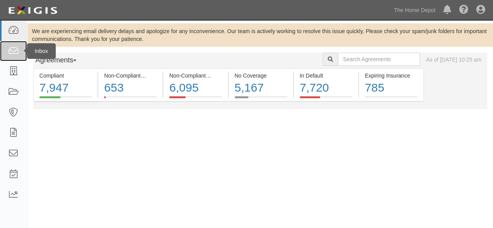
click at [14, 53] on icon at bounding box center [13, 51] width 11 height 9
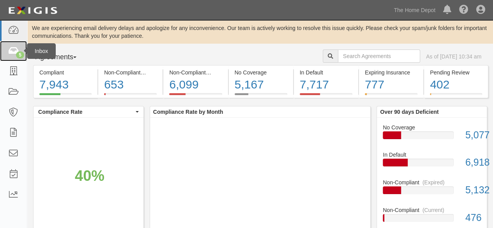
click at [13, 51] on icon at bounding box center [13, 51] width 11 height 9
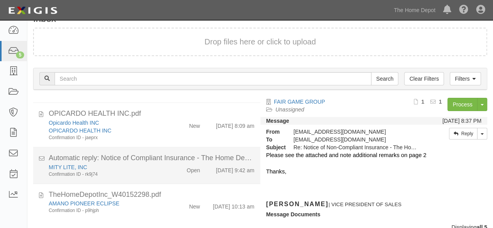
scroll to position [53, 0]
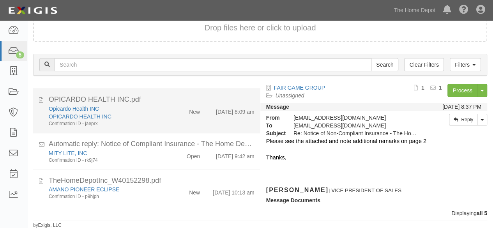
click at [160, 116] on div "Opicardo Health INC OPICARDO HEALTH INC Confirmation ID - jaeprx" at bounding box center [106, 116] width 127 height 22
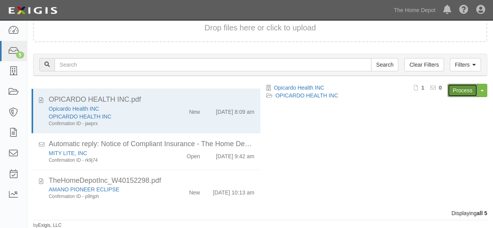
click at [456, 91] on link "Process" at bounding box center [462, 90] width 30 height 13
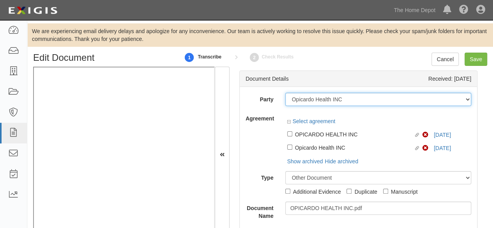
drag, startPoint x: 345, startPoint y: 101, endPoint x: 338, endPoint y: 93, distance: 10.2
click at [300, 100] on select "1000576868 Ontario Inc. [STREET_ADDRESS] LTEE 11947907 Canada Inc. (MOD LIGHTIN…" at bounding box center [378, 99] width 186 height 13
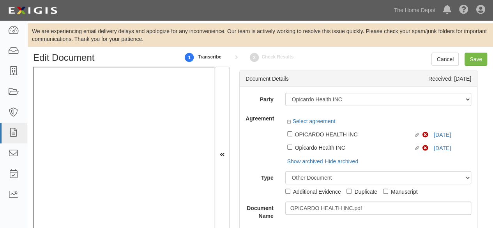
click at [266, 109] on div "Party 1000576868 Ontario Inc. [STREET_ADDRESS] LTEE 11947907 Canada Inc. (MOD L…" at bounding box center [357, 156] width 225 height 127
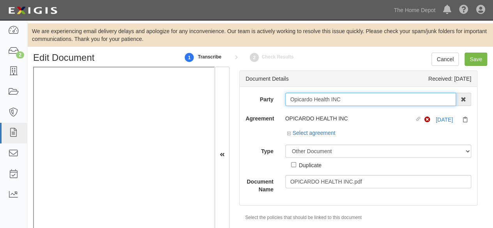
click at [360, 95] on input "Opicardo Health INC" at bounding box center [370, 99] width 171 height 13
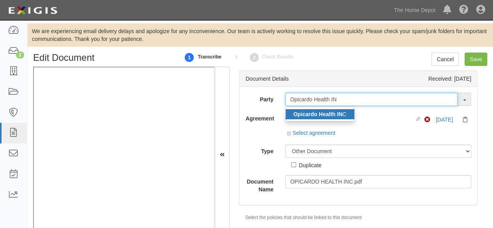
type input "Opicardo Health IN"
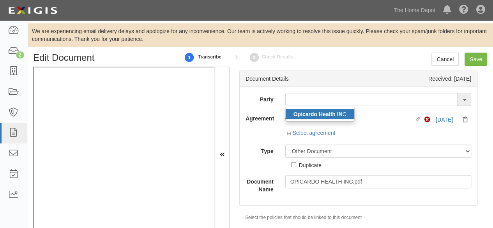
click at [330, 113] on strong "Opicardo Health IN" at bounding box center [317, 114] width 49 height 6
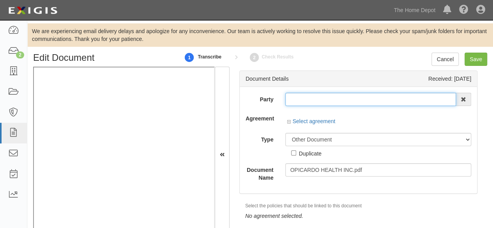
type input "Opicardo Health INC"
click at [318, 96] on input "Opicardo Health INC" at bounding box center [370, 99] width 171 height 13
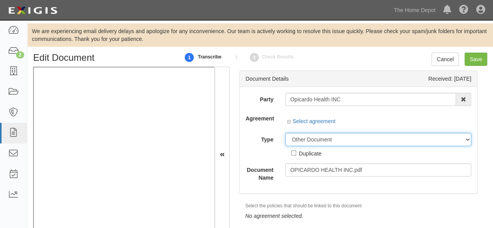
click at [319, 141] on select "Unassigned Binder Cancellation Notice Certificate Contract Endorsement Insuranc…" at bounding box center [378, 139] width 186 height 13
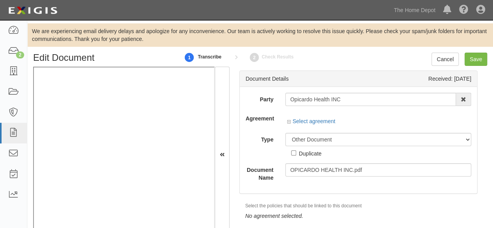
click at [255, 132] on div "Party Opicardo Health INC Opicardo Health IN C 1000576868 Ontario Inc. [STREET_…" at bounding box center [357, 137] width 225 height 89
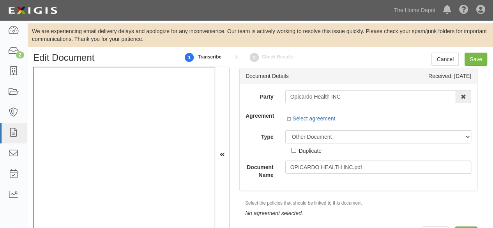
scroll to position [3, 0]
click at [324, 119] on link "Select agreement" at bounding box center [311, 118] width 48 height 6
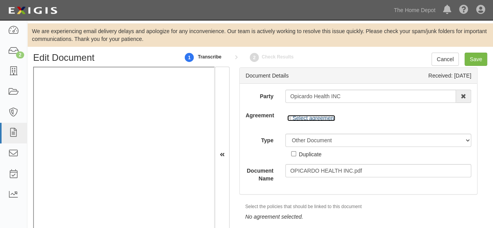
click at [324, 119] on link "Select agreement" at bounding box center [311, 118] width 48 height 6
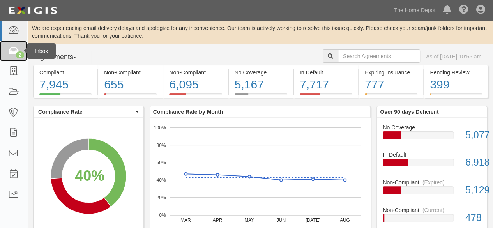
click at [16, 47] on icon at bounding box center [13, 51] width 11 height 9
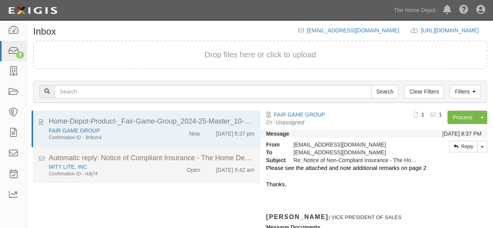
scroll to position [53, 0]
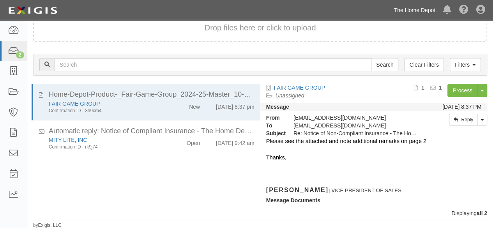
click at [409, 12] on link "The Home Depot" at bounding box center [413, 10] width 49 height 16
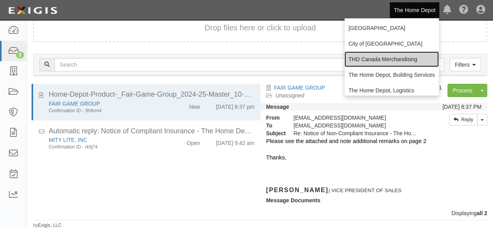
click at [364, 58] on link "THD Canada Merchandising" at bounding box center [391, 59] width 94 height 16
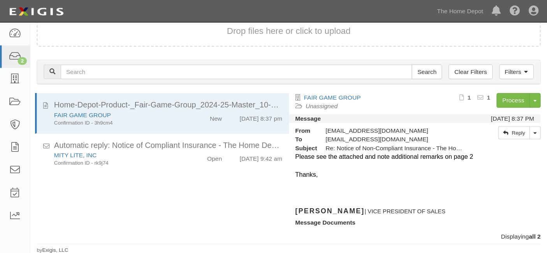
scroll to position [41, 0]
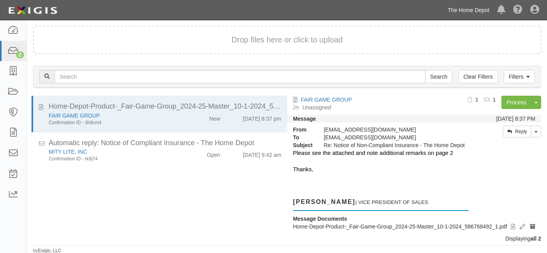
click at [461, 11] on link "The Home Depot" at bounding box center [468, 10] width 49 height 16
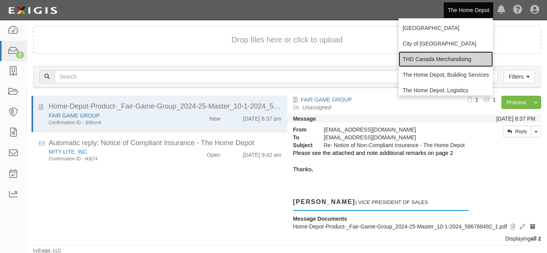
click at [437, 60] on link "THD Canada Merchandising" at bounding box center [446, 59] width 94 height 16
